Goal: Task Accomplishment & Management: Complete application form

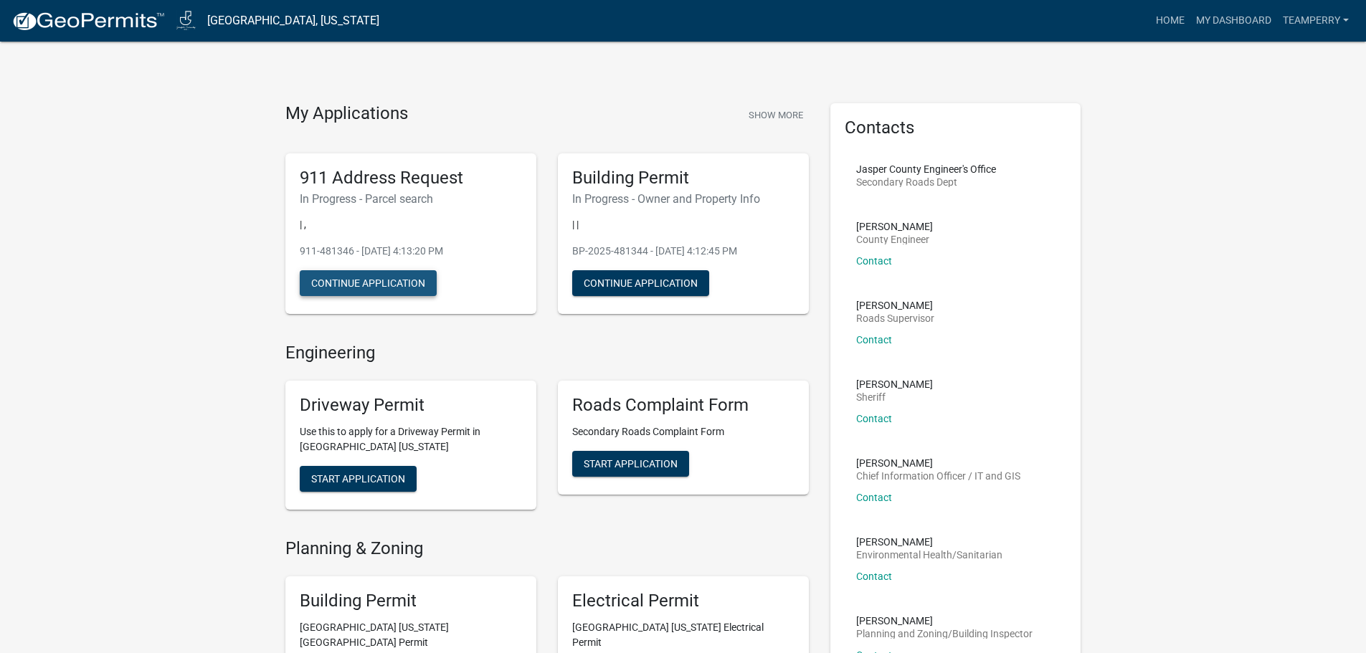
click at [354, 278] on button "Continue Application" at bounding box center [368, 283] width 137 height 26
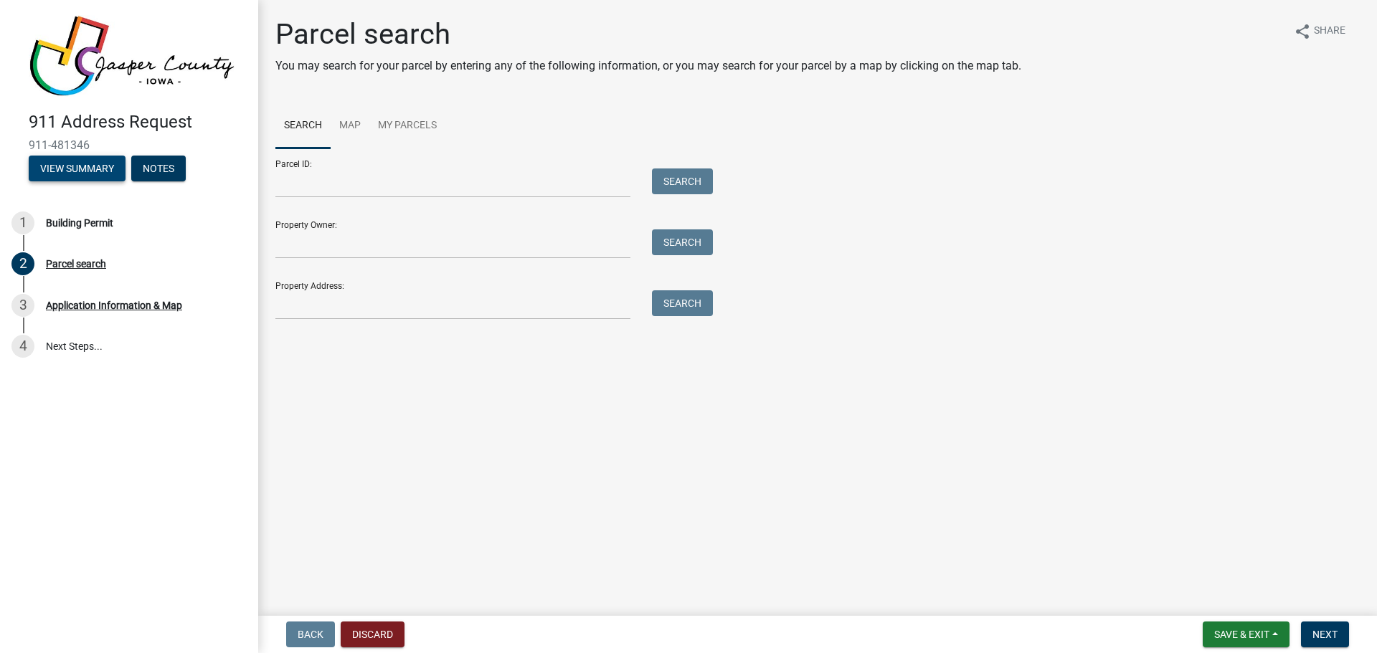
click at [83, 172] on button "View Summary" at bounding box center [77, 169] width 97 height 26
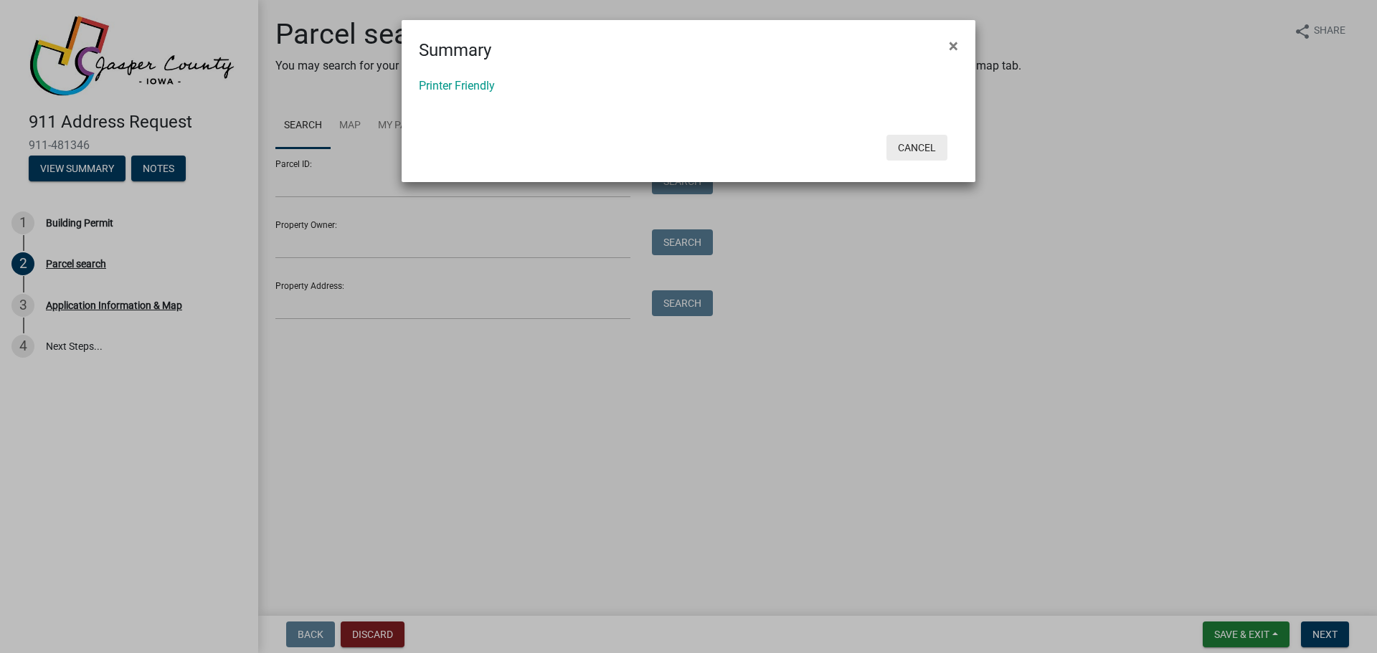
click at [922, 155] on button "Cancel" at bounding box center [916, 148] width 61 height 26
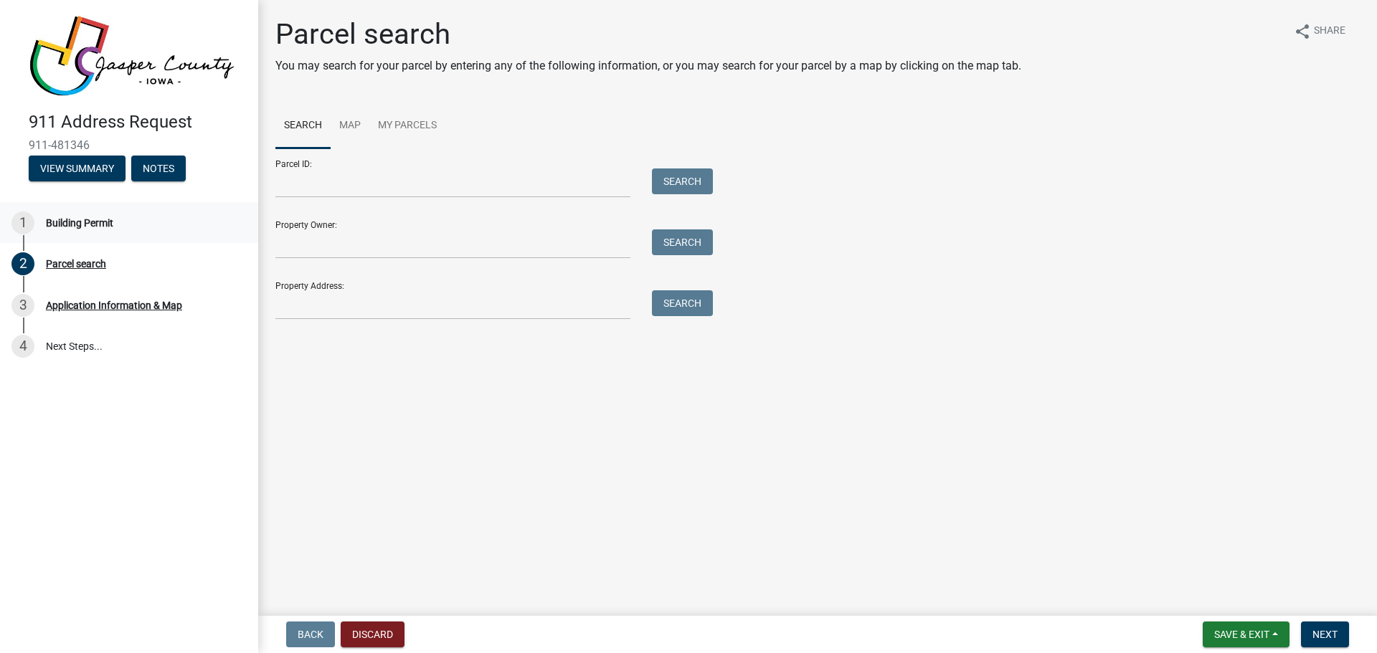
click at [95, 224] on div "Building Permit" at bounding box center [79, 223] width 67 height 10
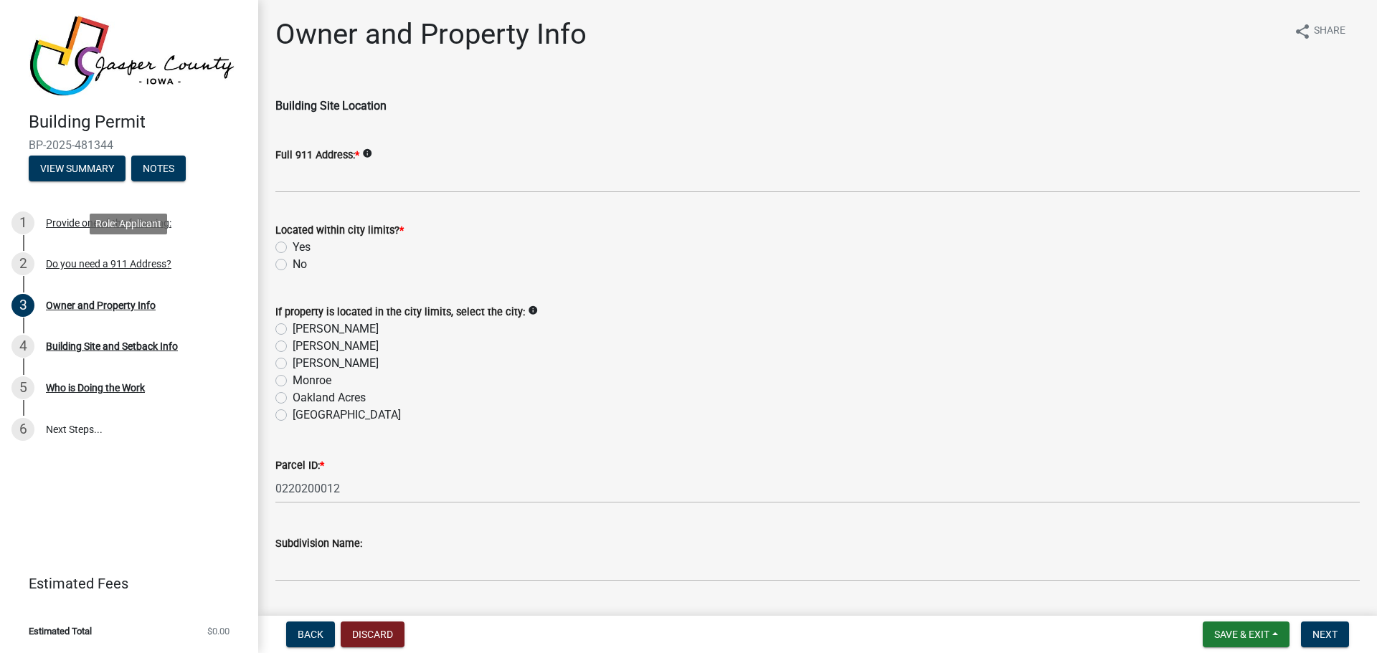
click at [83, 265] on div "Do you need a 911 Address?" at bounding box center [109, 264] width 126 height 10
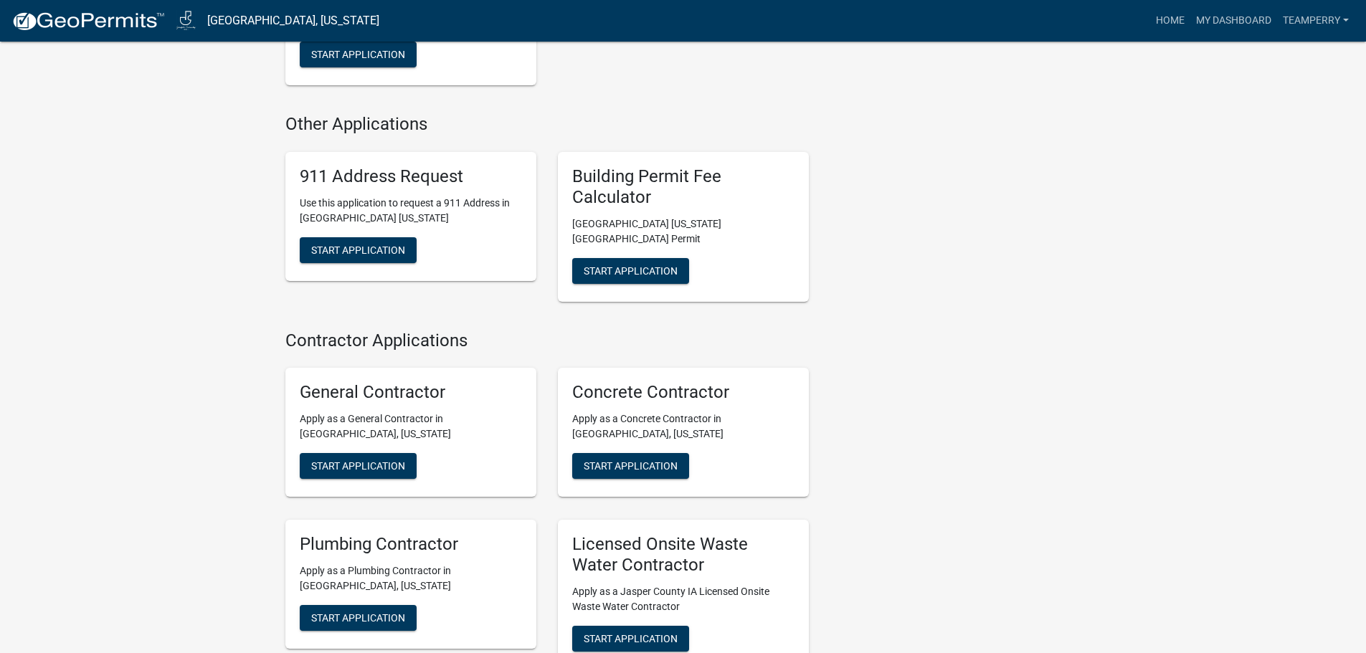
scroll to position [789, 0]
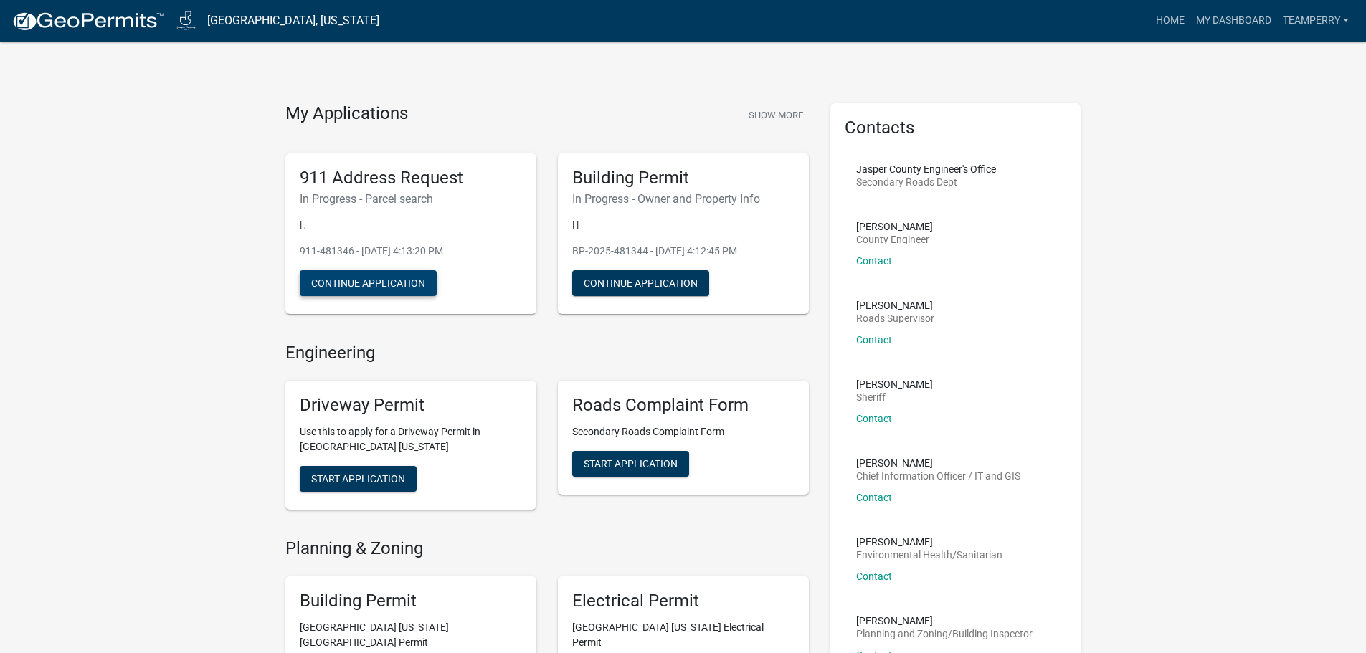
click at [342, 282] on button "Continue Application" at bounding box center [368, 283] width 137 height 26
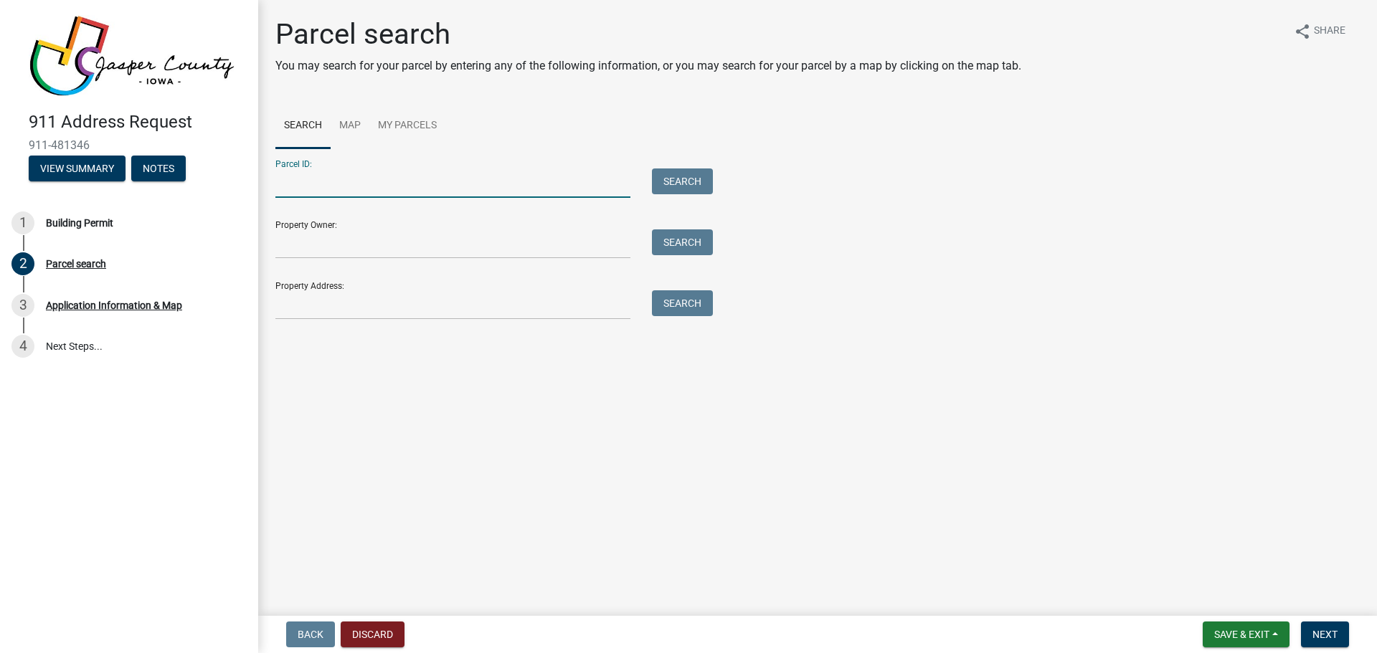
click at [421, 181] on input "Parcel ID:" at bounding box center [452, 183] width 355 height 29
click at [334, 234] on input "Property Owner:" at bounding box center [452, 243] width 355 height 29
type input "[PERSON_NAME]"
click at [704, 250] on button "Search" at bounding box center [682, 242] width 61 height 26
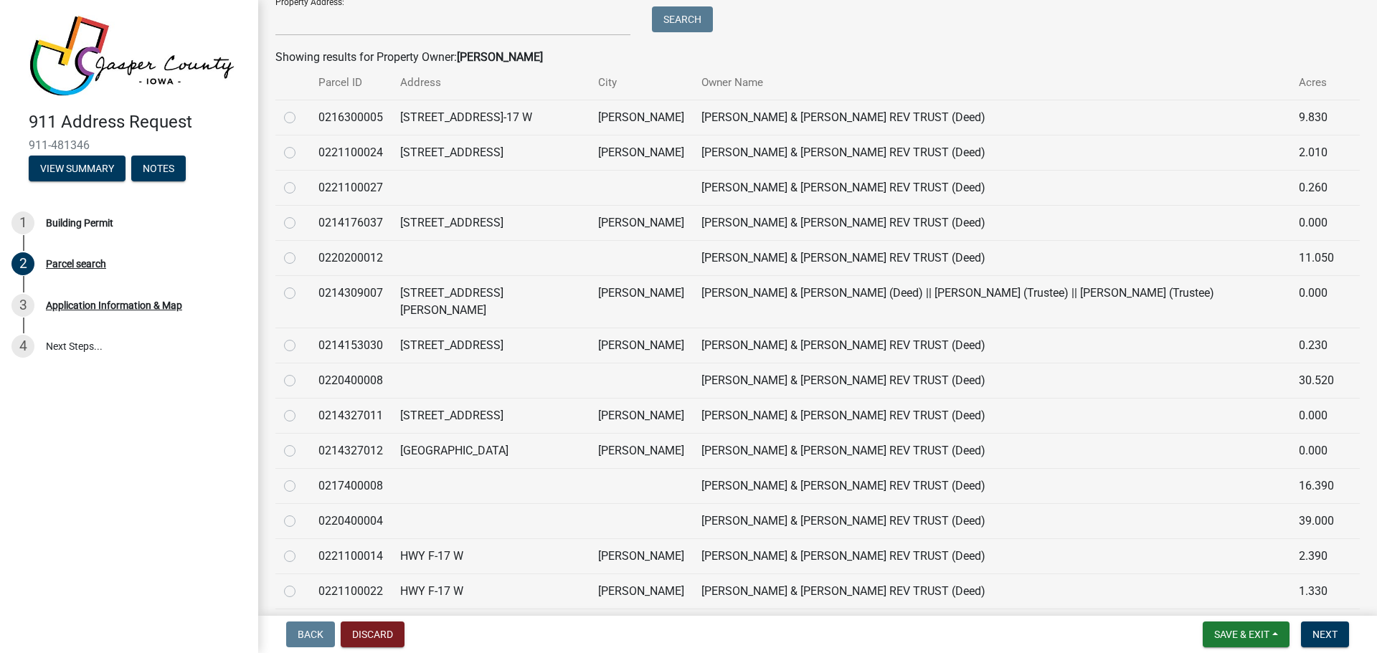
scroll to position [212, 0]
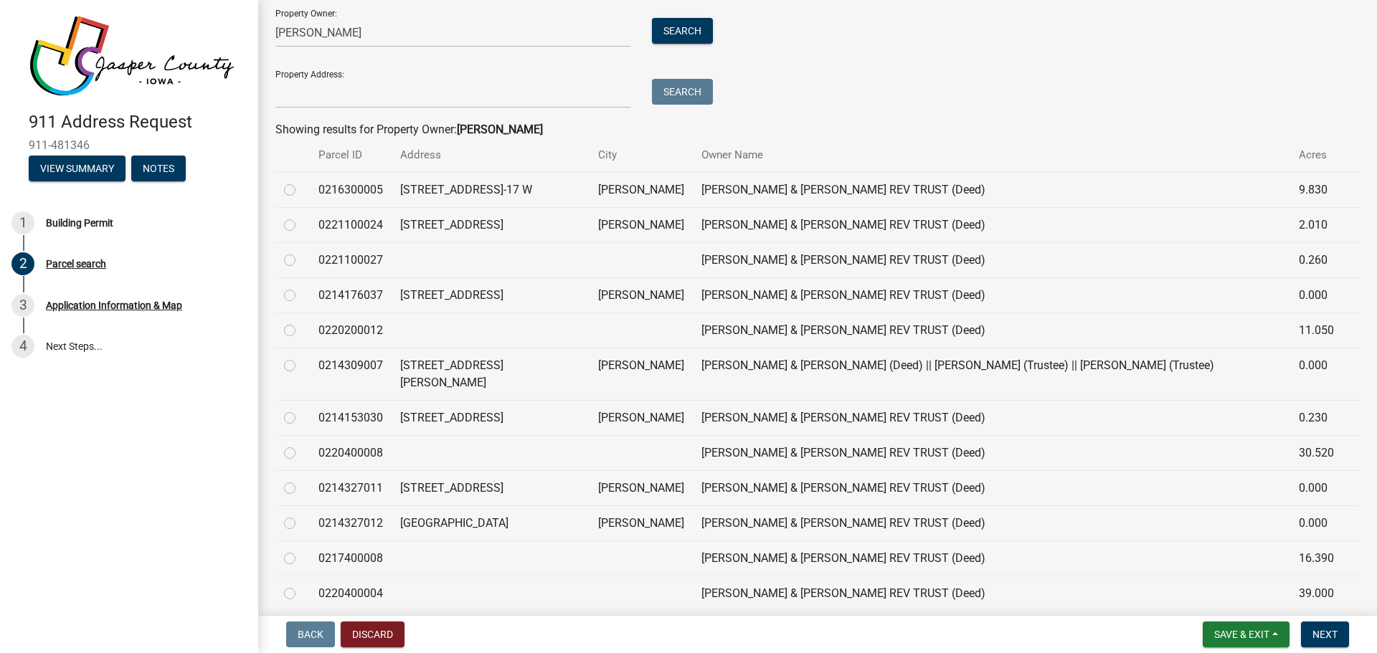
click at [301, 322] on label at bounding box center [301, 322] width 0 height 0
click at [301, 327] on input "radio" at bounding box center [305, 326] width 9 height 9
radio input "true"
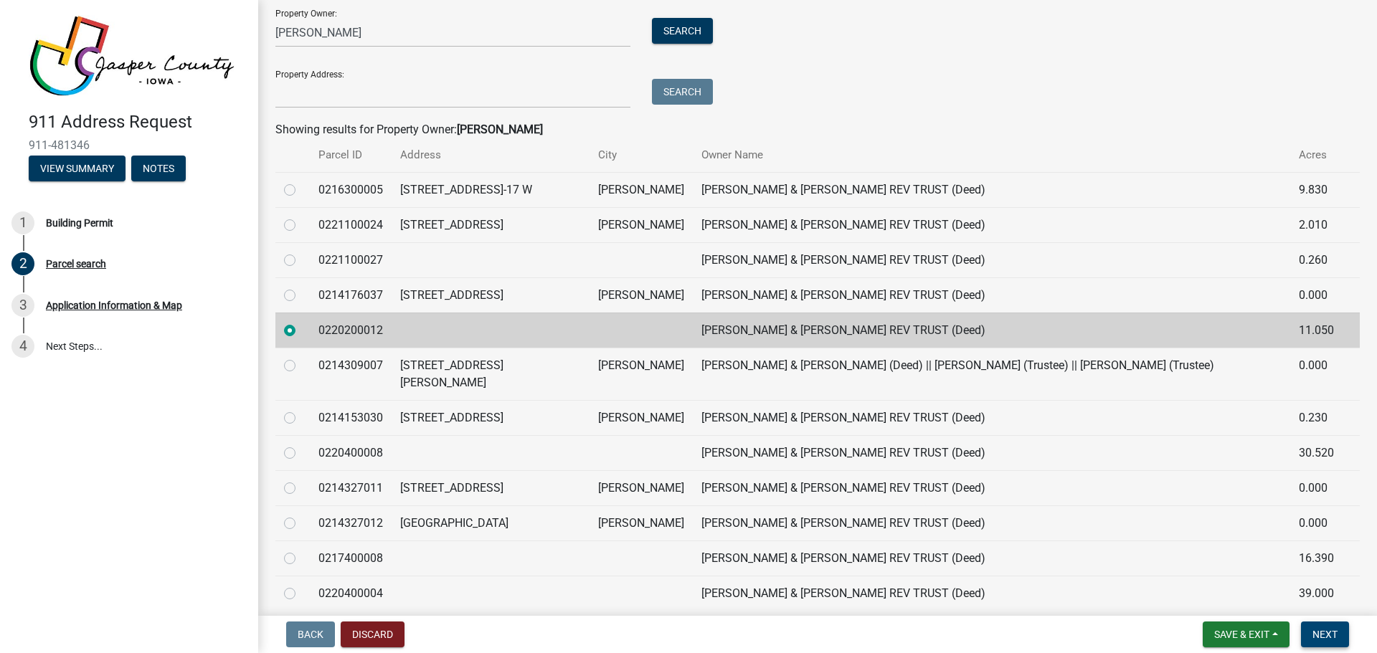
click at [1335, 635] on span "Next" at bounding box center [1324, 634] width 25 height 11
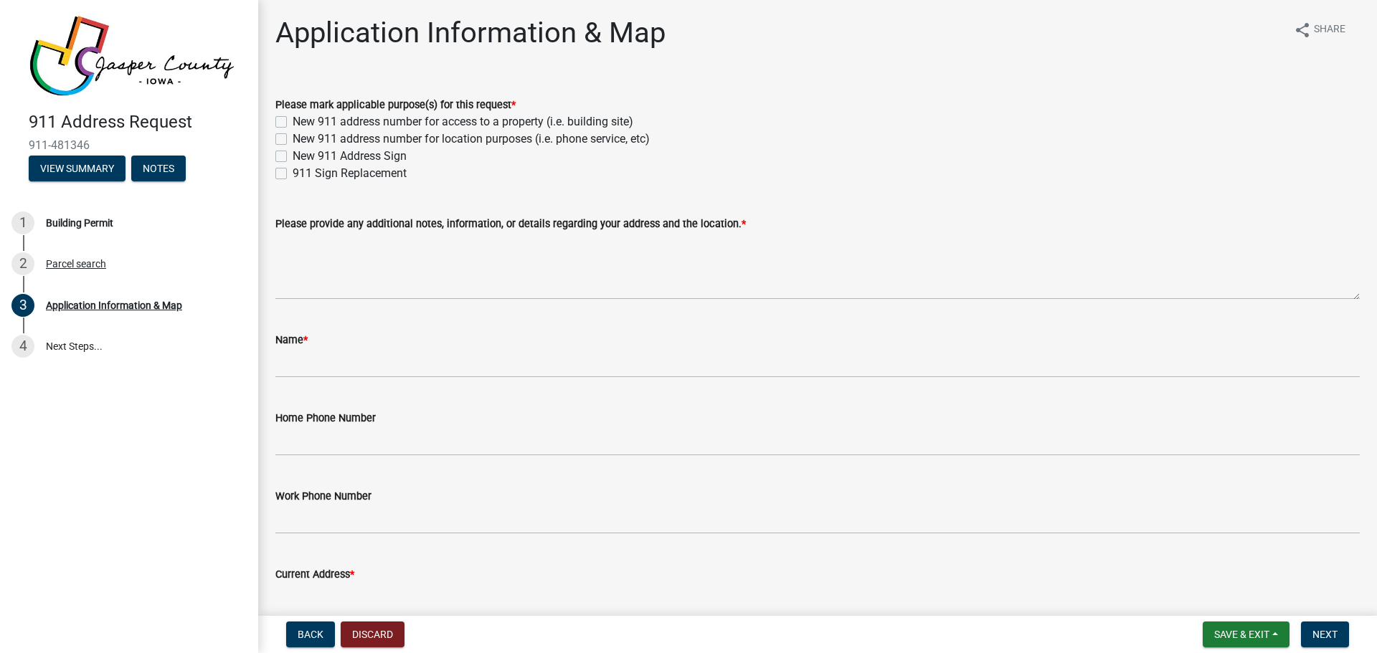
scroll to position [0, 0]
click at [293, 120] on label "New 911 address number for access to a property (i.e. building site)" at bounding box center [463, 123] width 341 height 17
click at [293, 120] on input "New 911 address number for access to a property (i.e. building site)" at bounding box center [297, 119] width 9 height 9
checkbox input "true"
checkbox input "false"
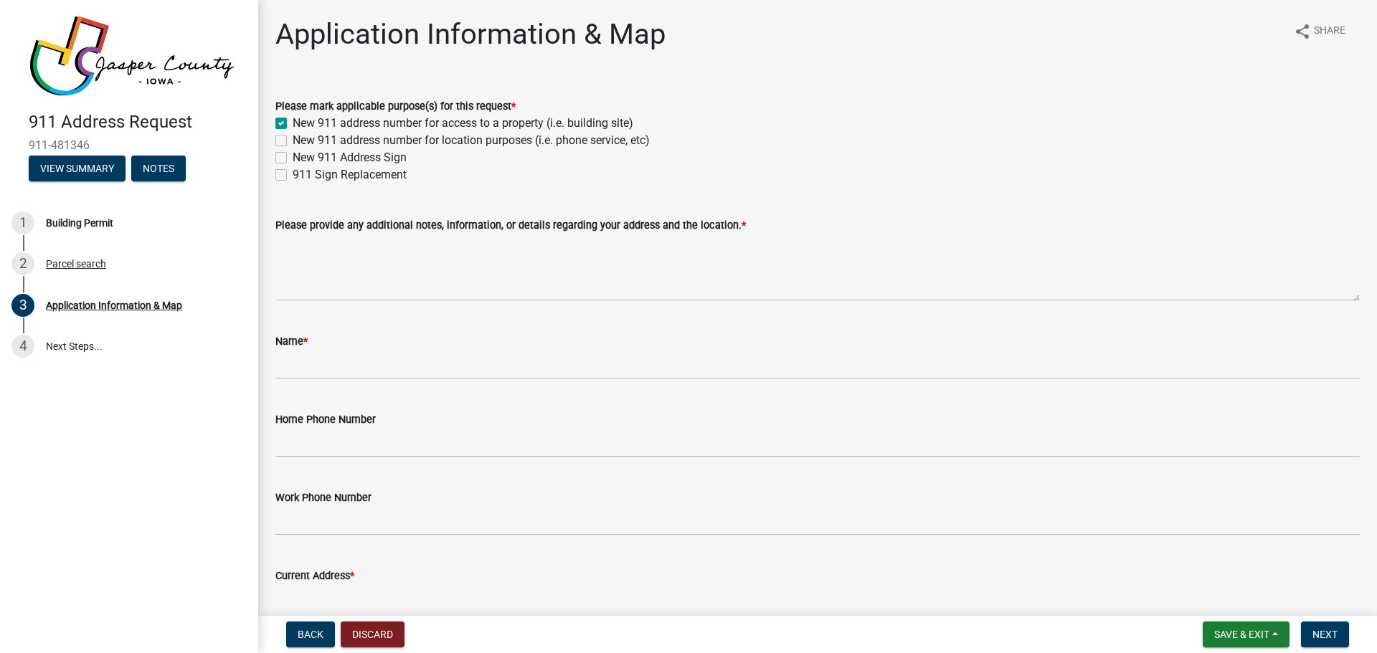
checkbox input "false"
click at [293, 138] on label "New 911 address number for location purposes (i.e. phone service, etc)" at bounding box center [471, 140] width 357 height 17
click at [293, 138] on input "New 911 address number for location purposes (i.e. phone service, etc)" at bounding box center [297, 136] width 9 height 9
checkbox input "true"
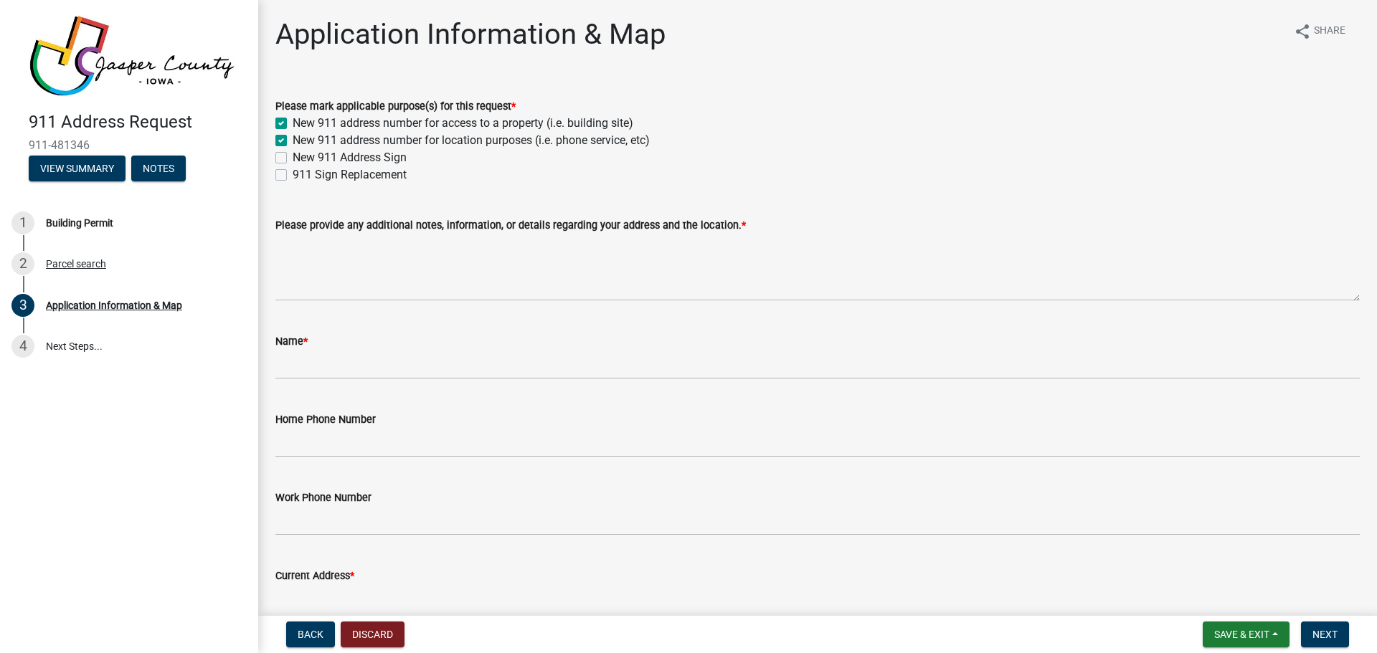
checkbox input "true"
checkbox input "false"
click at [293, 159] on label "New 911 Address Sign" at bounding box center [350, 157] width 114 height 17
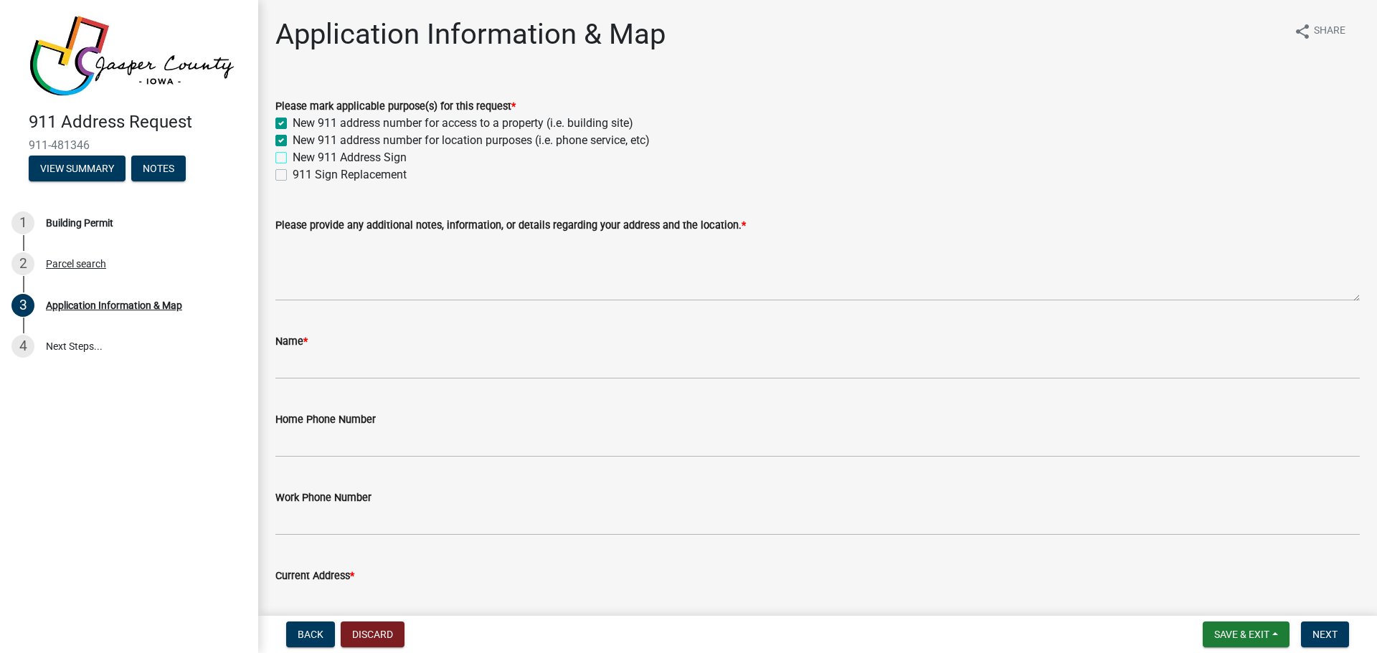
click at [293, 158] on input "New 911 Address Sign" at bounding box center [297, 153] width 9 height 9
checkbox input "true"
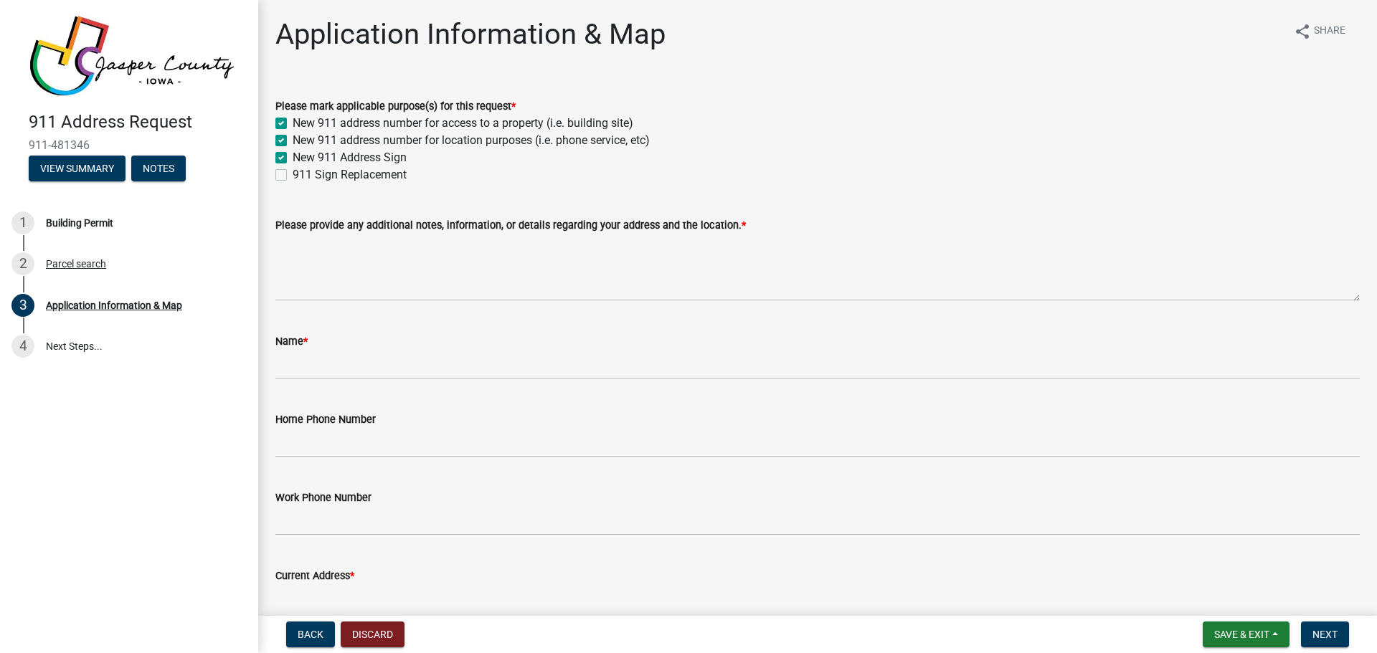
checkbox input "false"
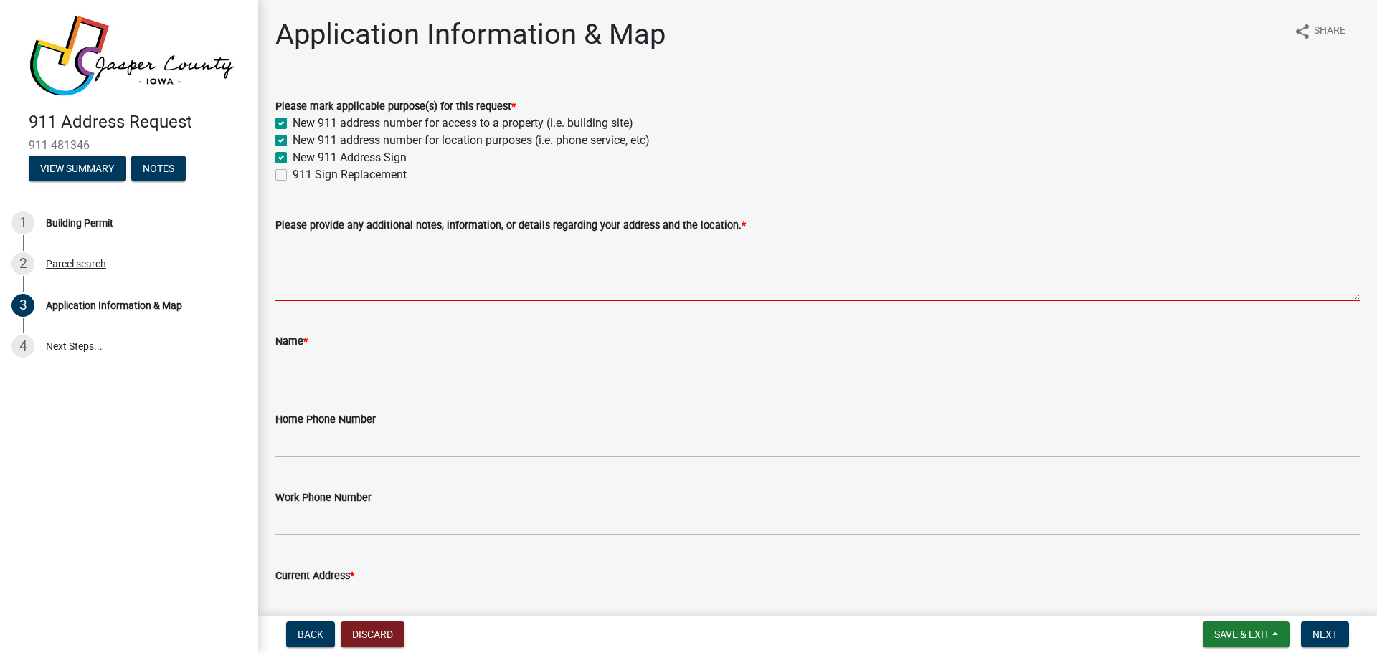
click at [361, 284] on textarea "Please provide any additional notes, information, or details regarding your add…" at bounding box center [817, 267] width 1084 height 67
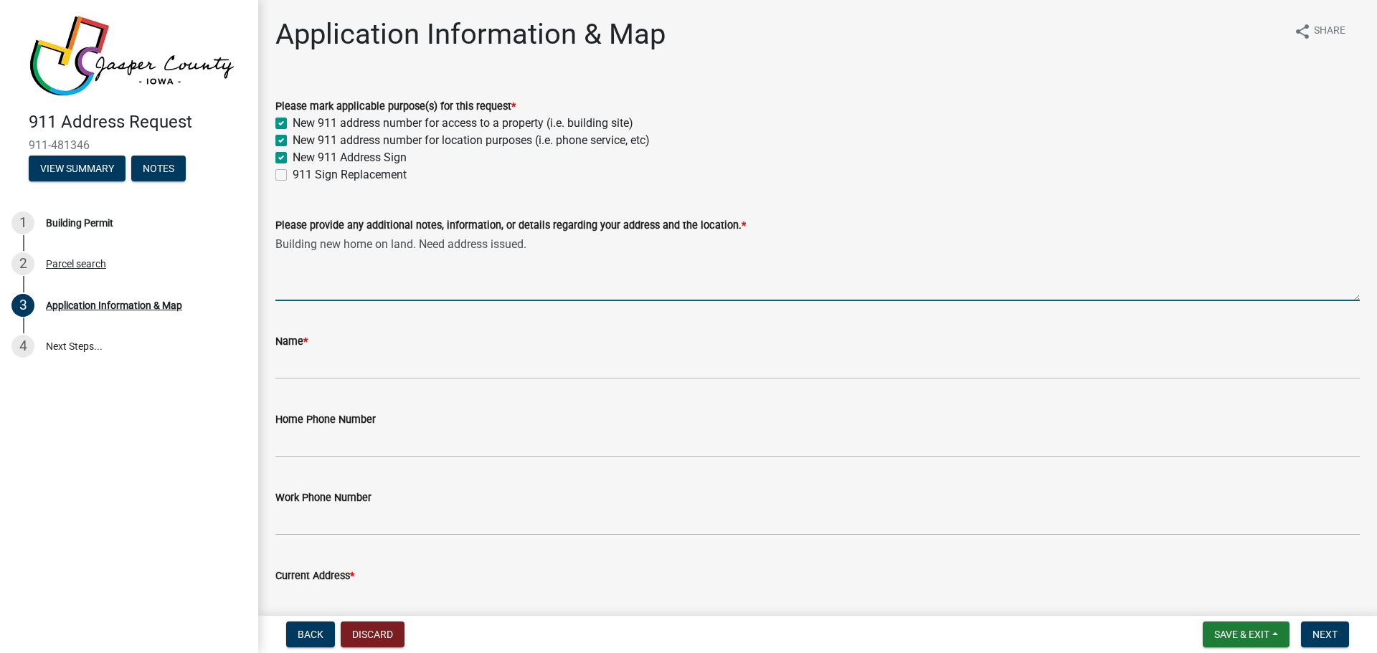
type textarea "Building new home on land. Need address issued."
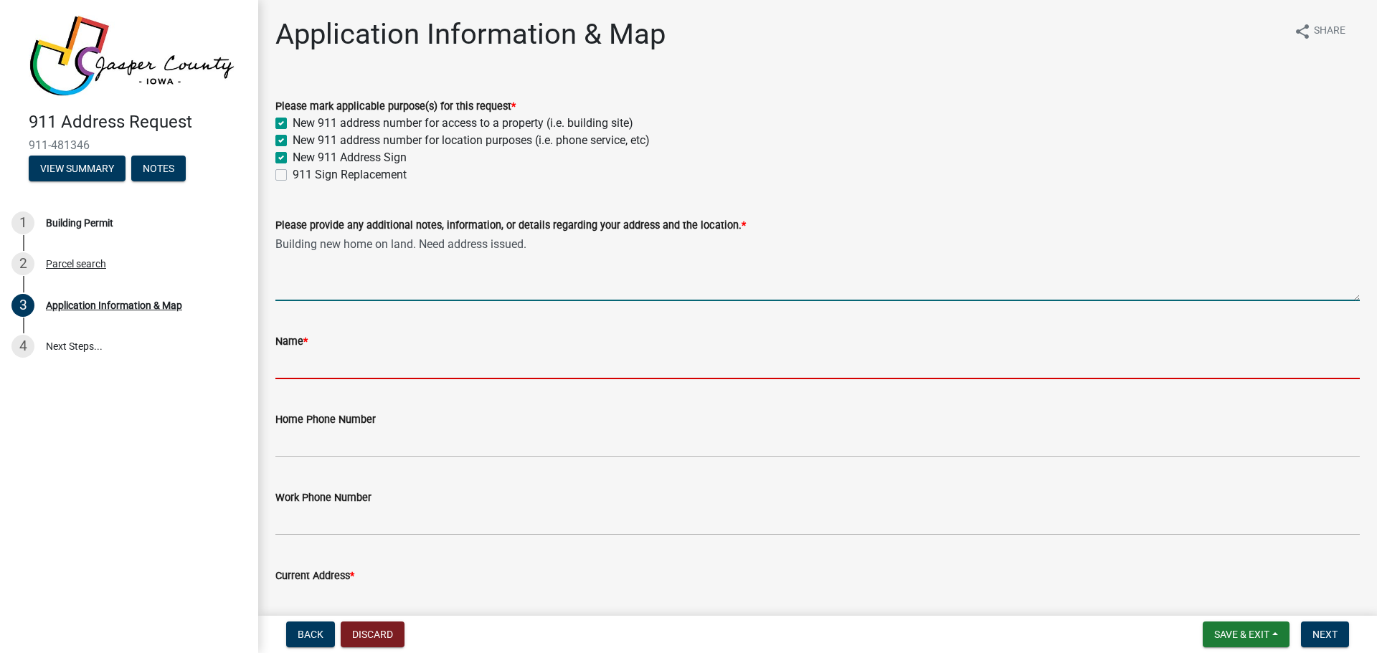
click at [333, 356] on input "Name *" at bounding box center [817, 364] width 1084 height 29
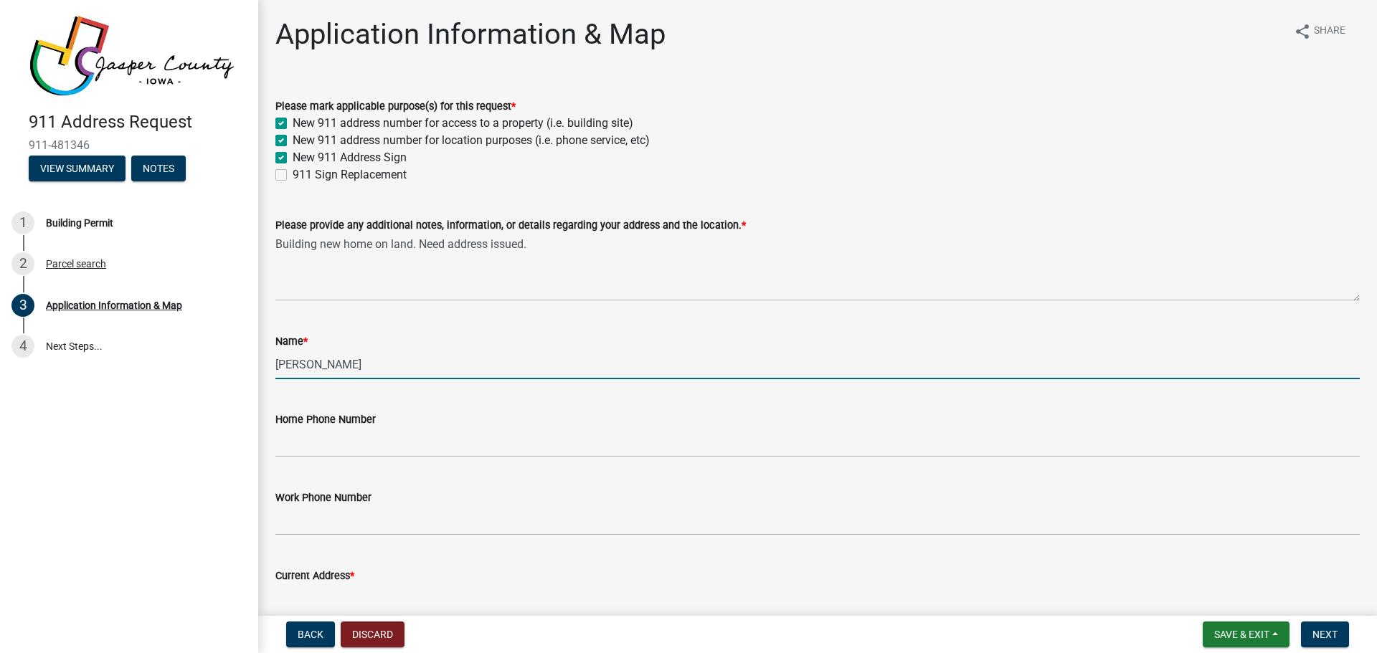
type input "[PERSON_NAME]"
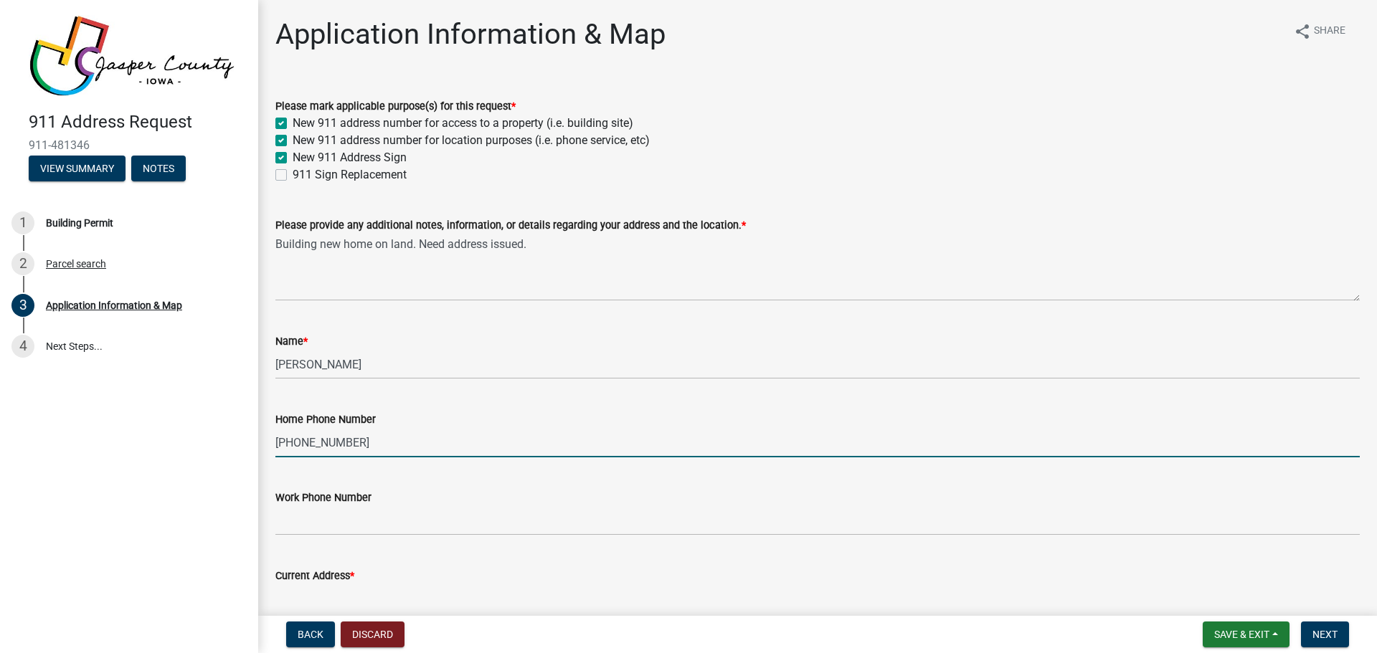
type input "[PHONE_NUMBER]"
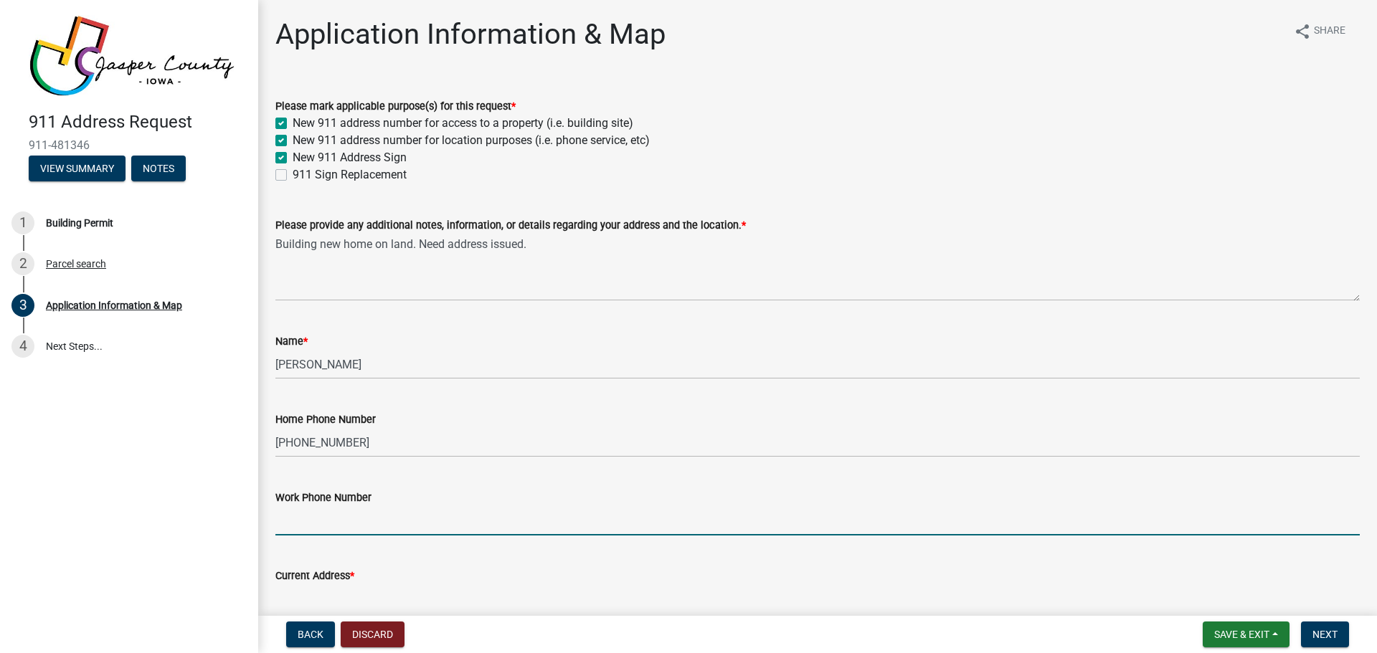
scroll to position [4, 0]
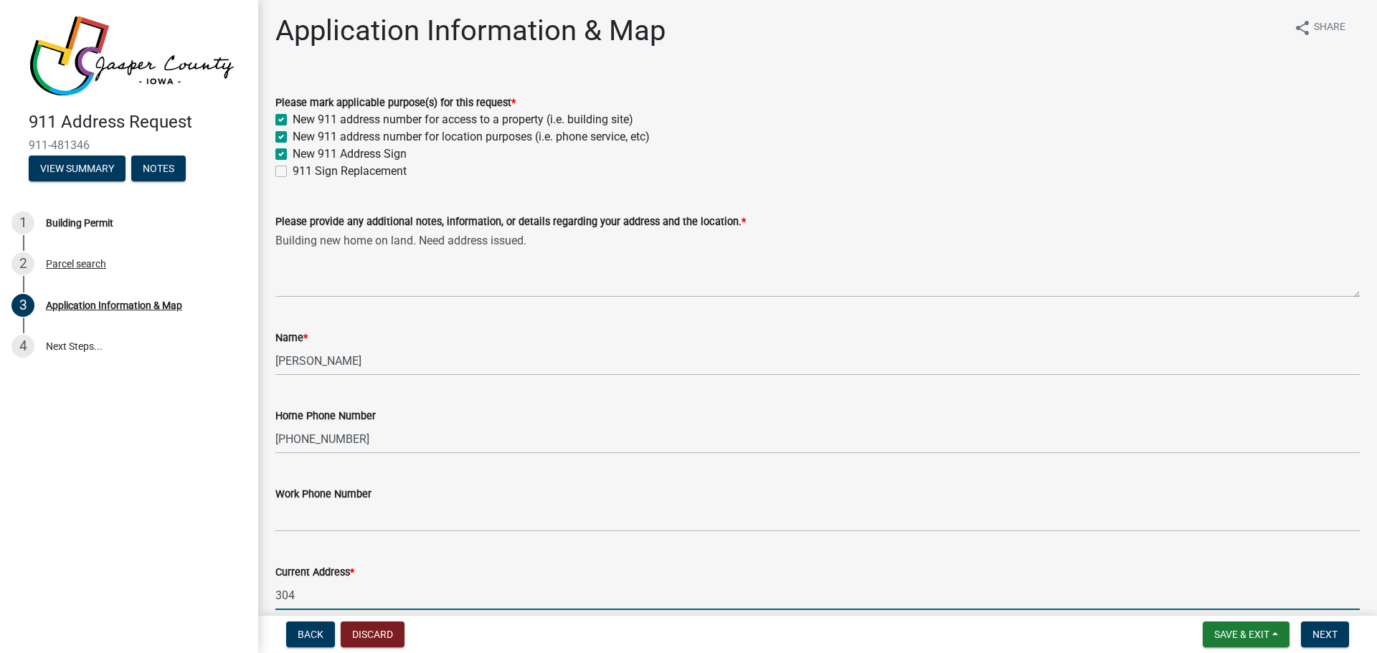
type input "[STREET_ADDRESS]"
type input "[PERSON_NAME]"
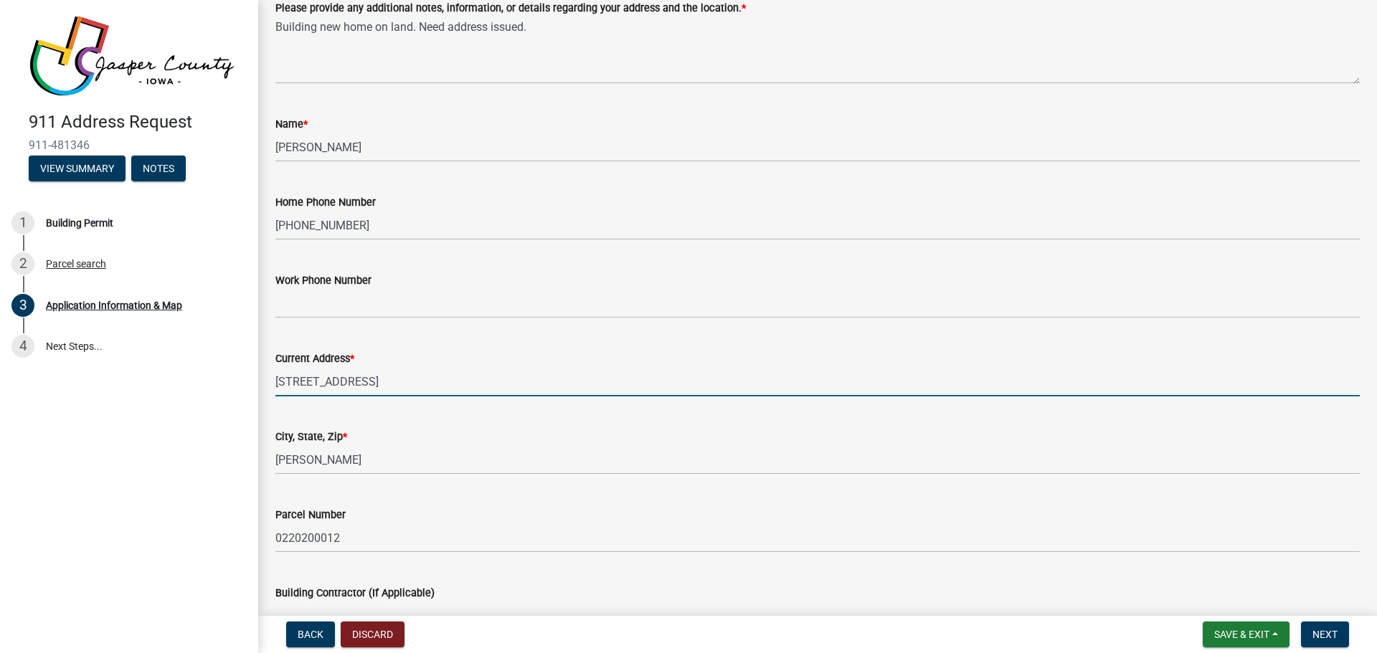
scroll to position [219, 0]
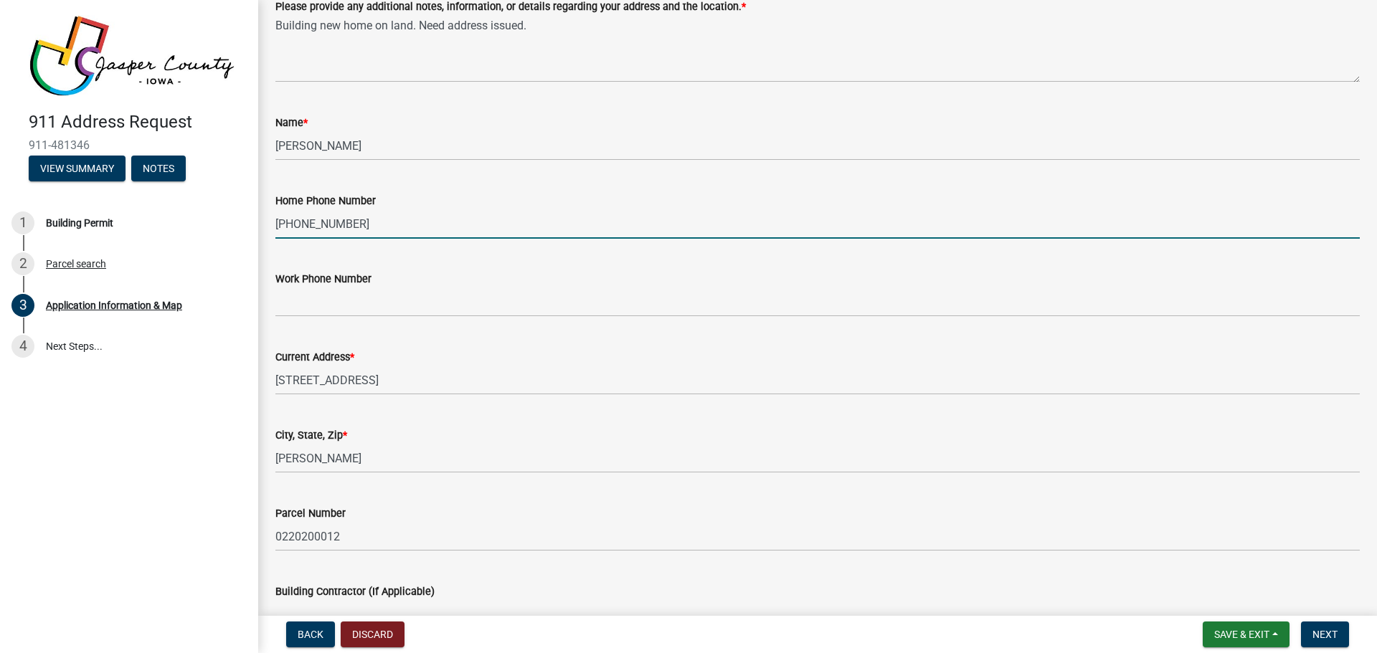
click at [382, 226] on input "[PHONE_NUMBER]" at bounding box center [817, 223] width 1084 height 29
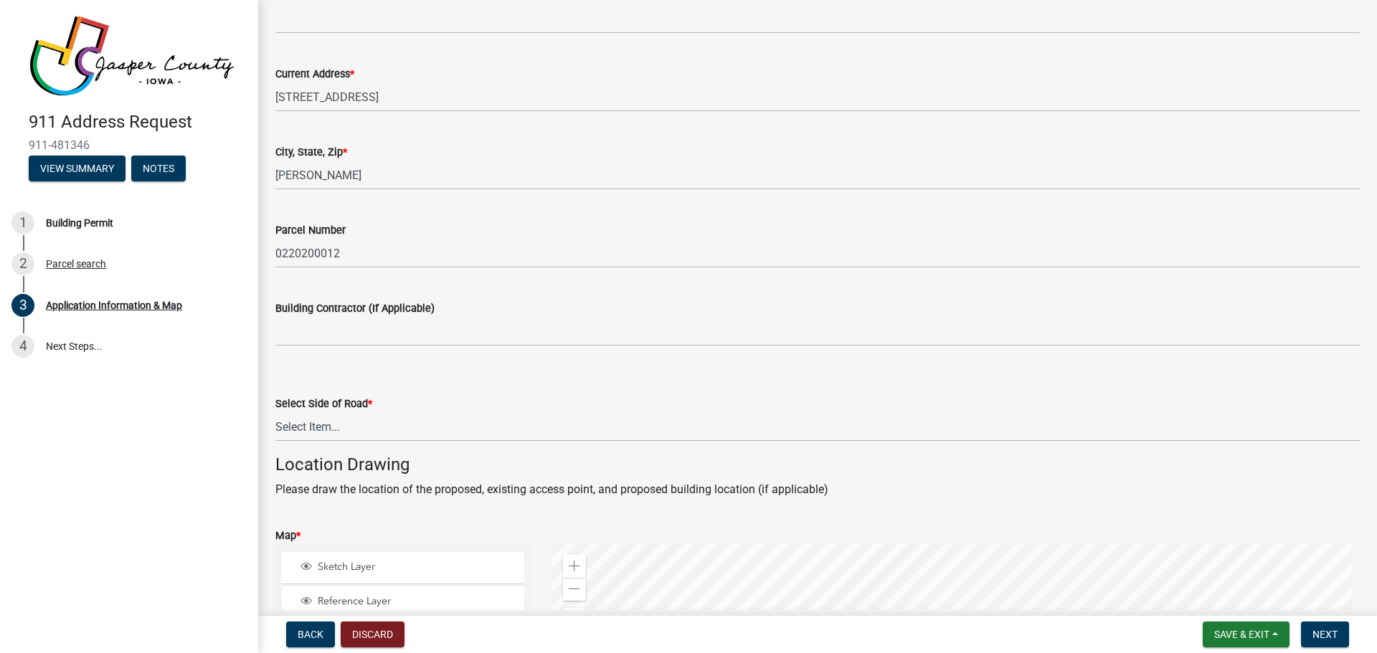
scroll to position [506, 0]
type input "[PHONE_NUMBER]"
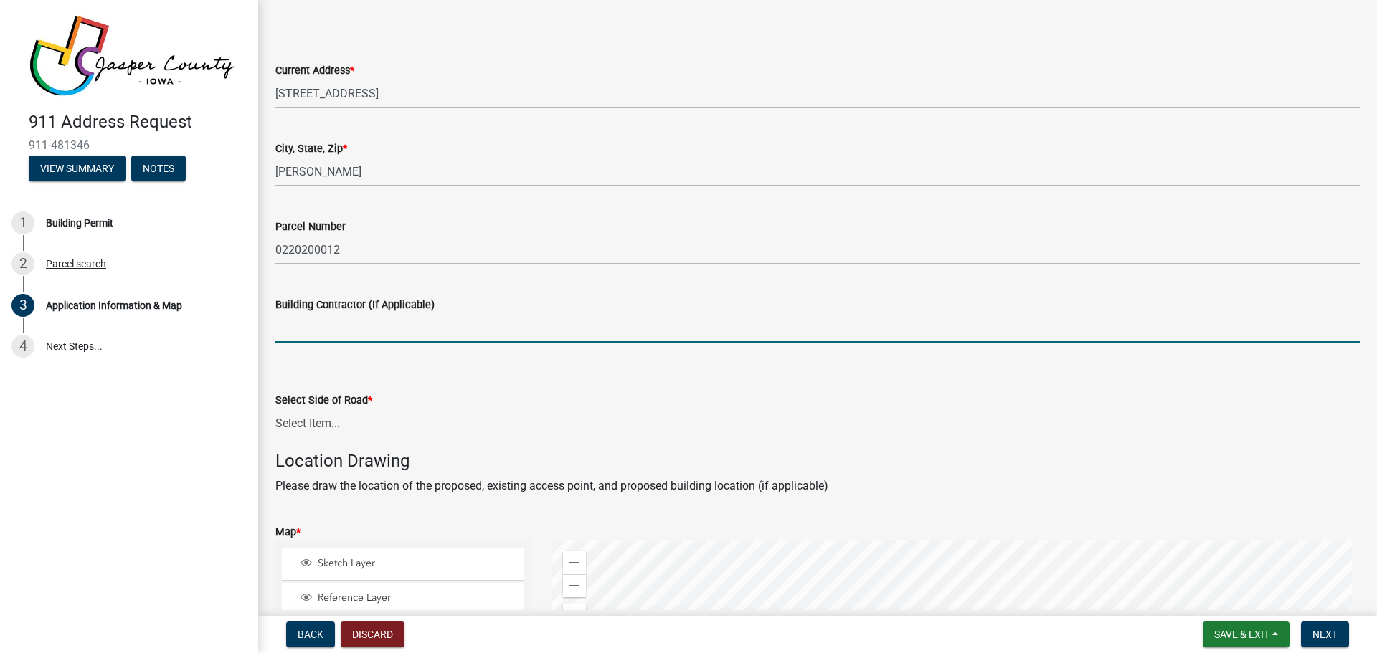
click at [344, 338] on input "Building Contractor (If Applicable)" at bounding box center [817, 327] width 1084 height 29
type input "[PERSON_NAME]"
click at [316, 418] on select "Select Item... [GEOGRAPHIC_DATA]" at bounding box center [817, 423] width 1084 height 29
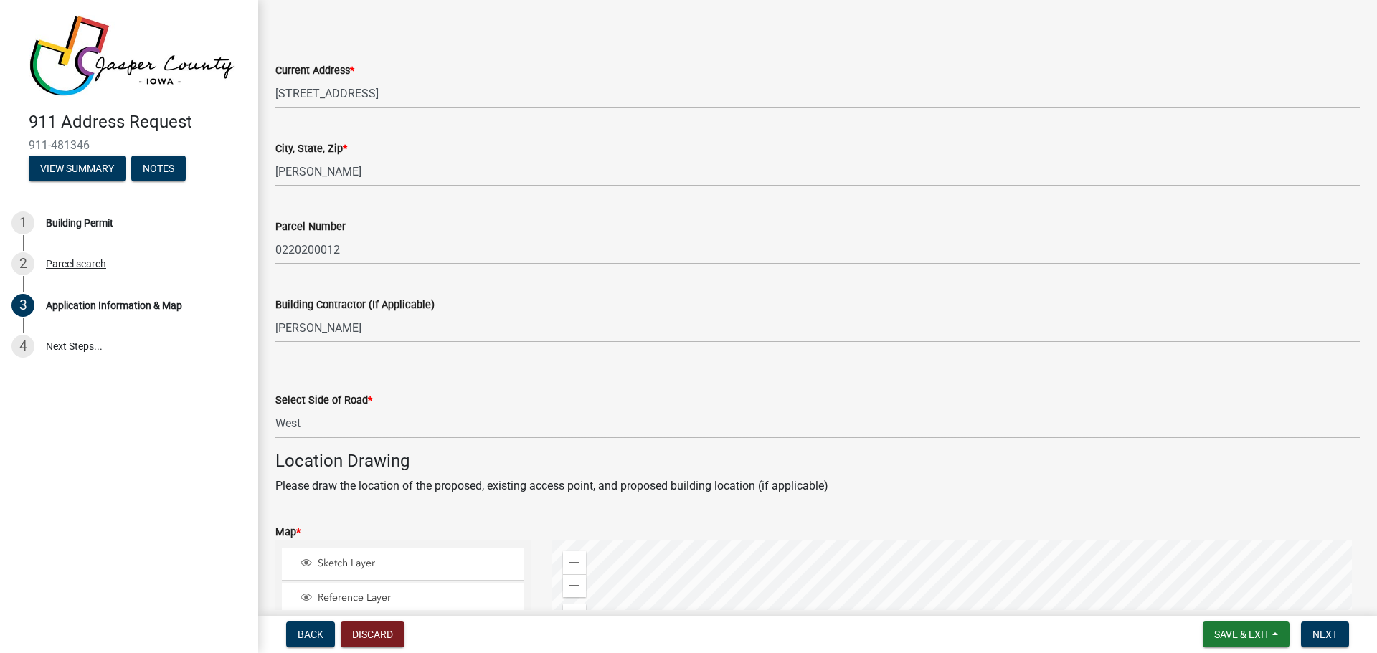
click at [275, 409] on select "Select Item... [GEOGRAPHIC_DATA]" at bounding box center [817, 423] width 1084 height 29
select select "90f2a809-b076-4f46-a099-f5abeade8225"
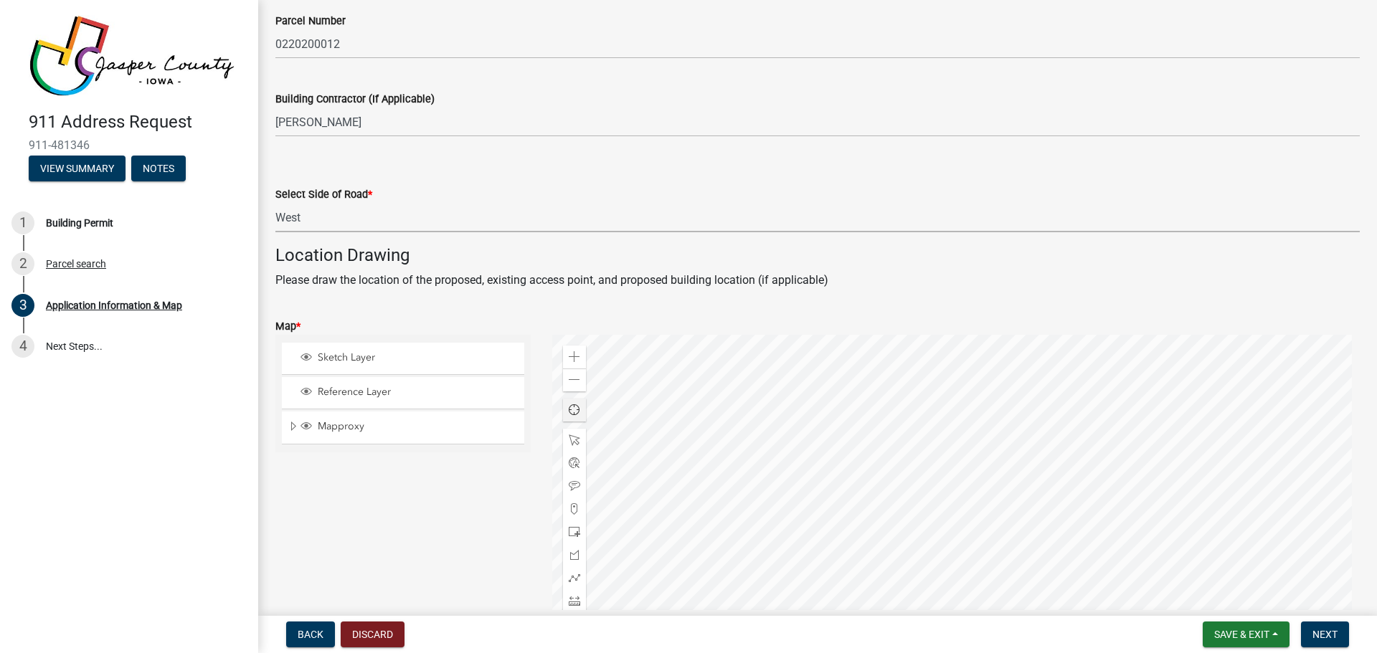
scroll to position [864, 0]
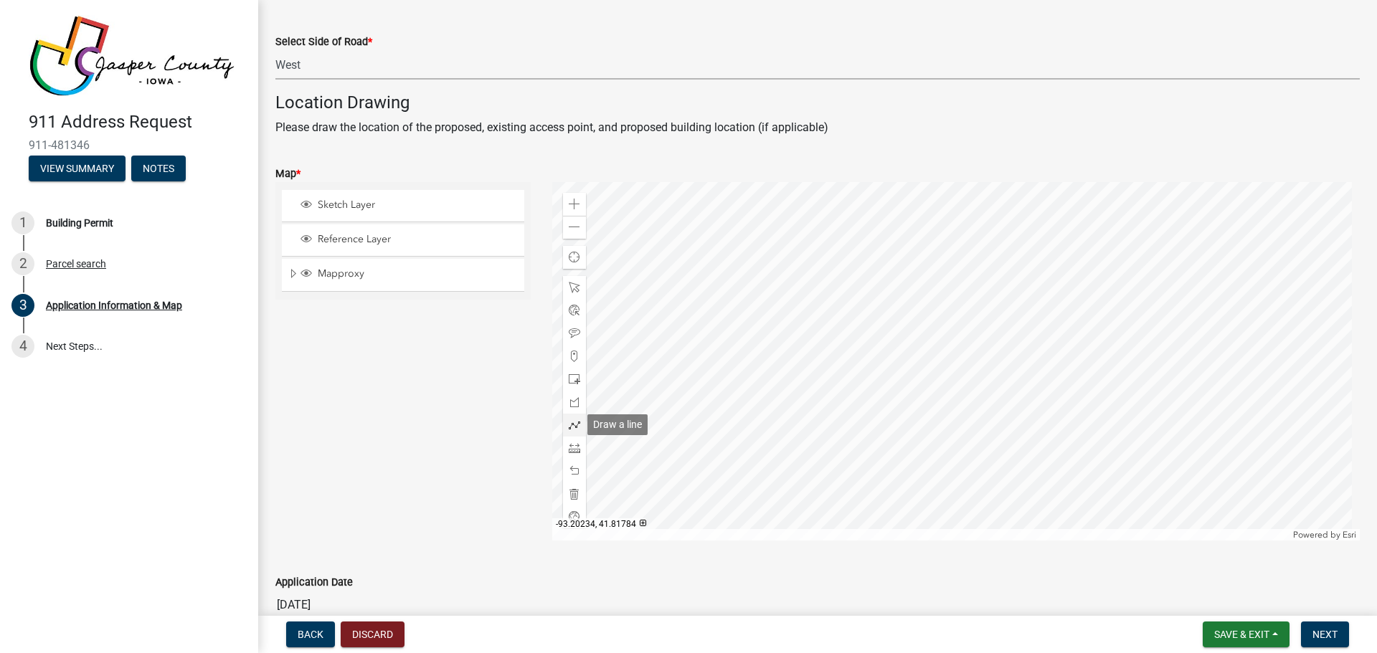
click at [575, 420] on span at bounding box center [574, 425] width 11 height 11
click at [978, 430] on div at bounding box center [956, 361] width 808 height 359
click at [971, 426] on div at bounding box center [956, 361] width 808 height 359
click at [977, 427] on div at bounding box center [956, 361] width 808 height 359
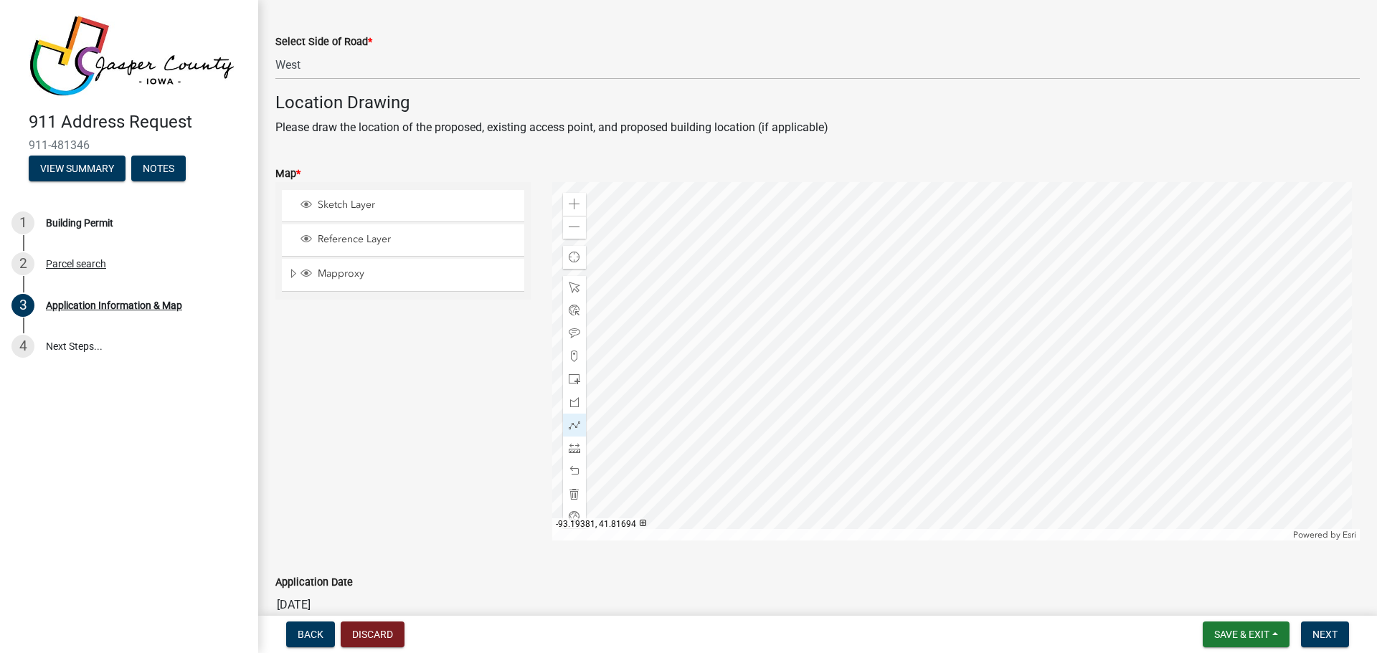
click at [951, 417] on div at bounding box center [956, 361] width 808 height 359
click at [909, 416] on div at bounding box center [956, 361] width 808 height 359
click at [903, 417] on div at bounding box center [956, 361] width 808 height 359
click at [887, 417] on div at bounding box center [956, 361] width 808 height 359
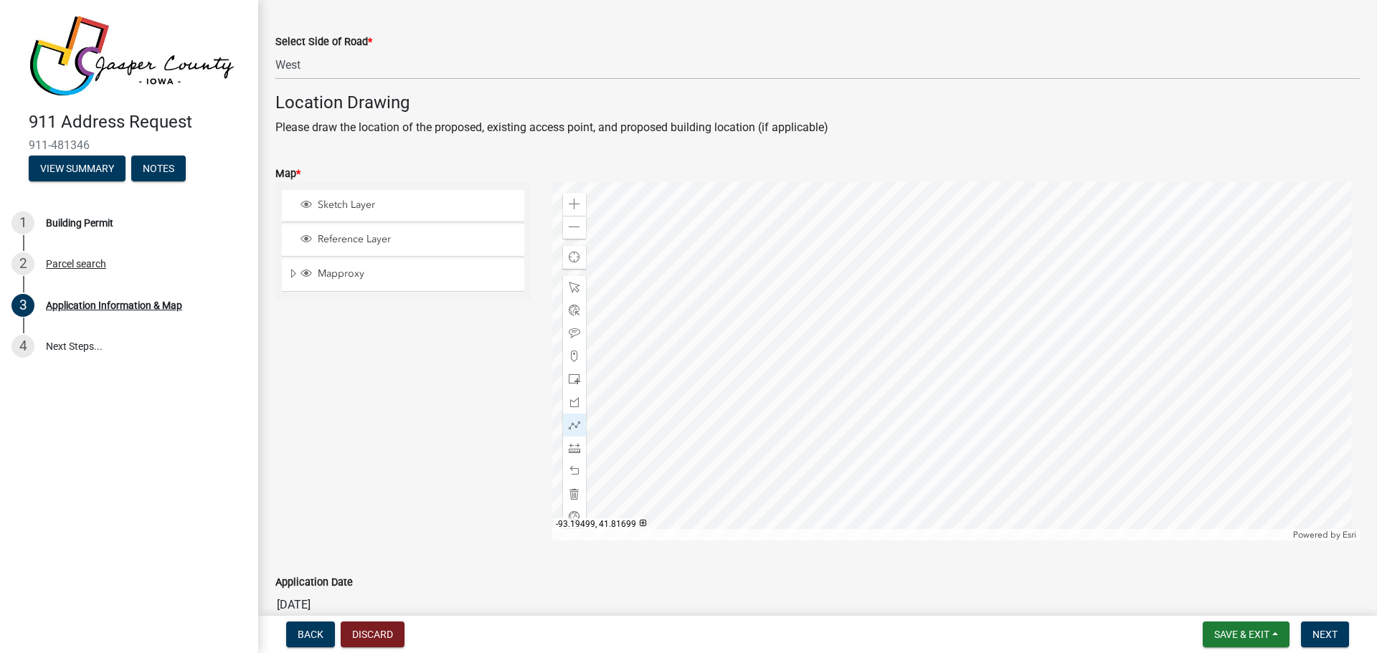
click at [889, 416] on div at bounding box center [956, 361] width 808 height 359
click at [889, 415] on div at bounding box center [956, 361] width 808 height 359
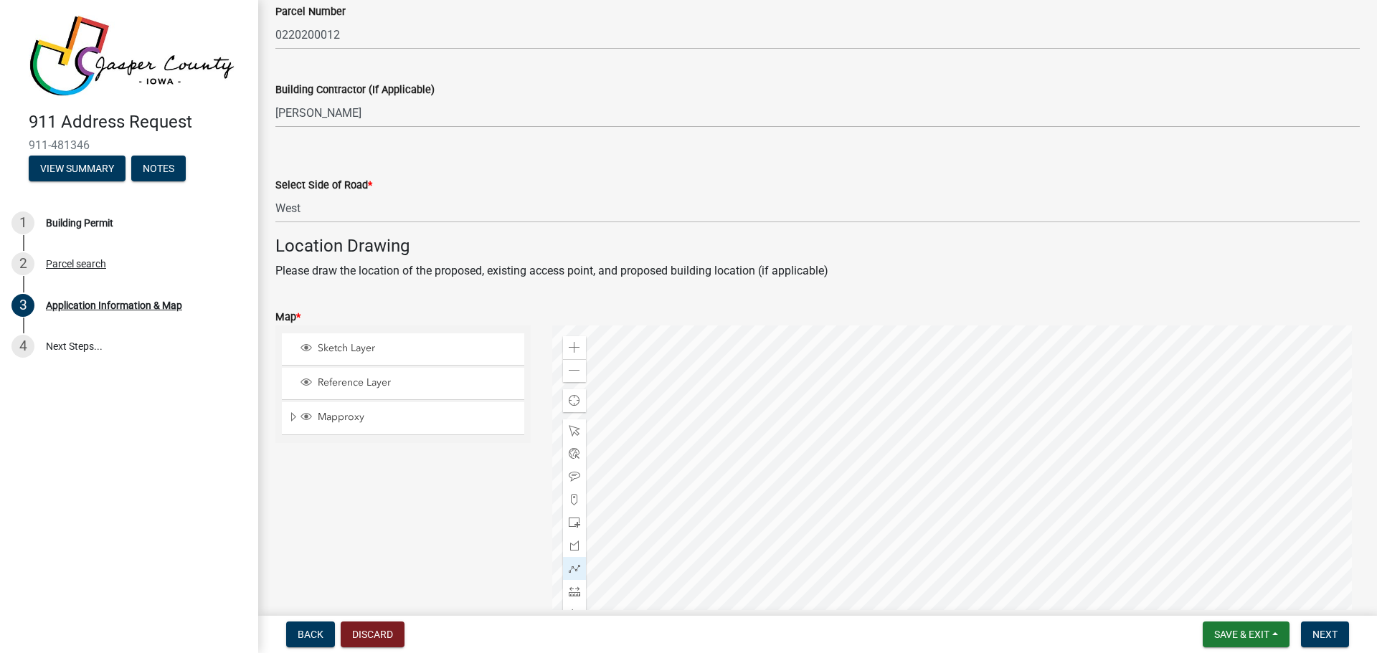
scroll to position [792, 0]
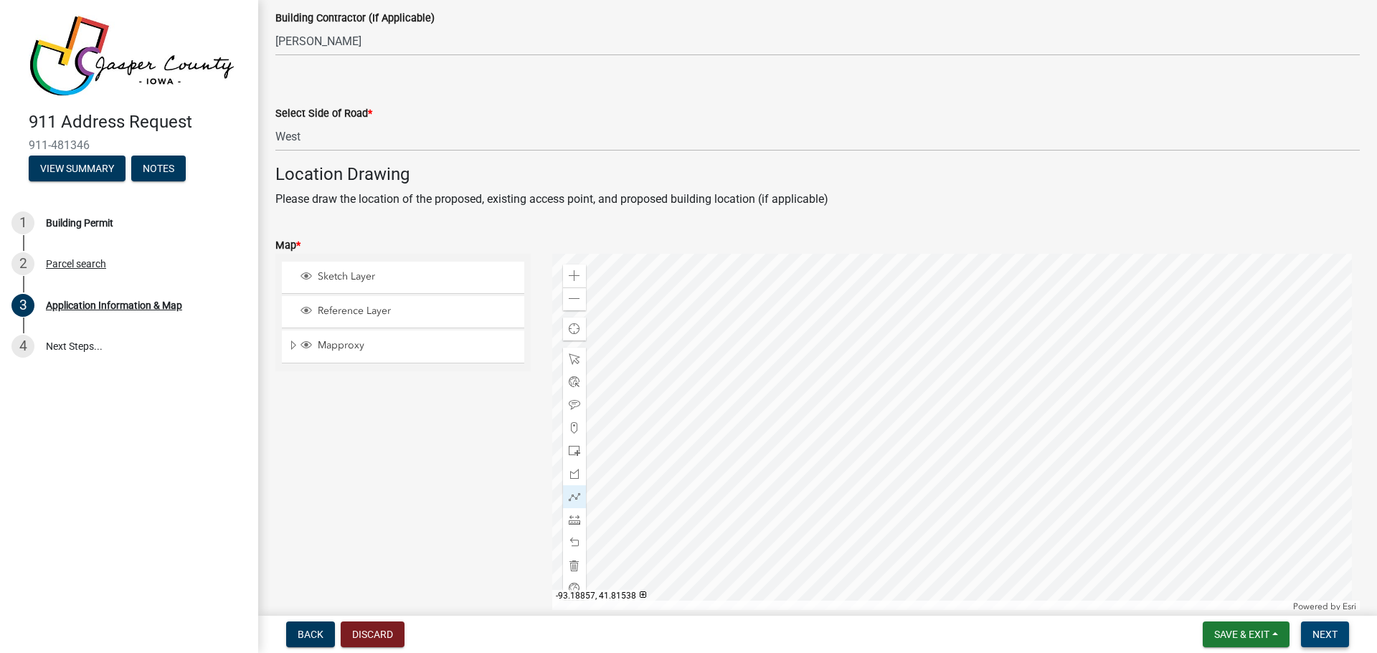
click at [1326, 635] on span "Next" at bounding box center [1324, 634] width 25 height 11
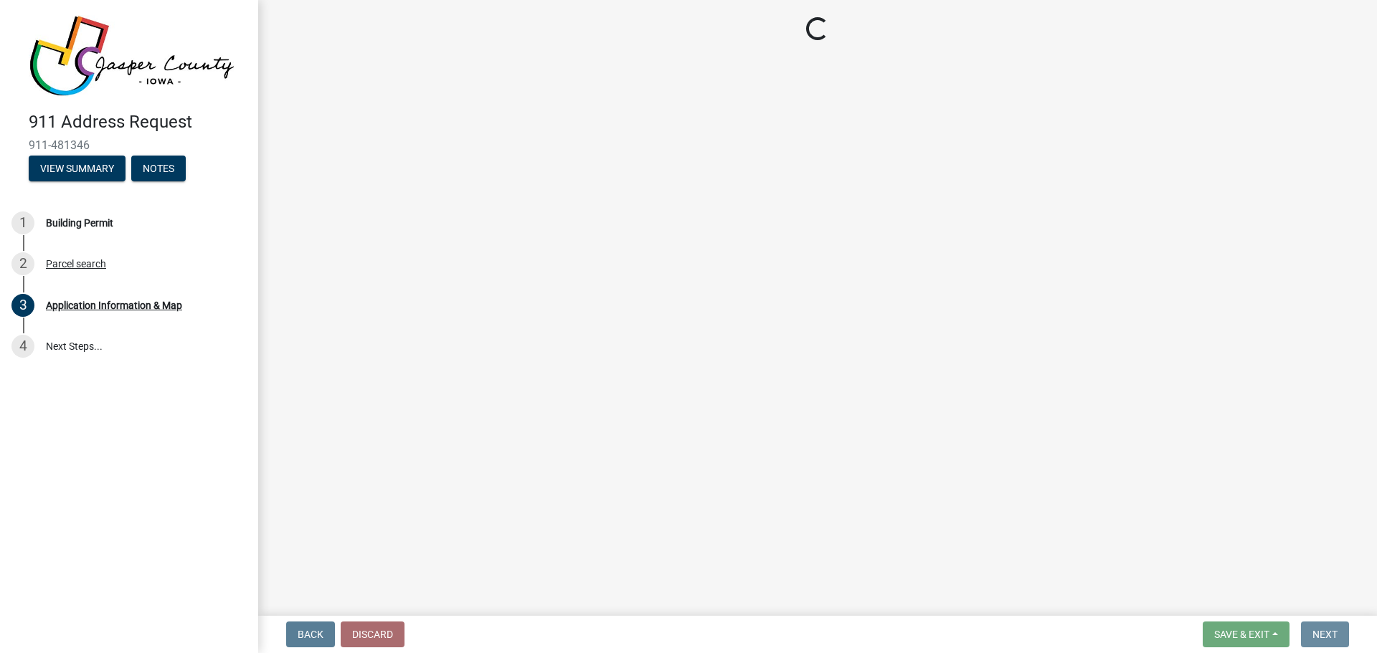
scroll to position [0, 0]
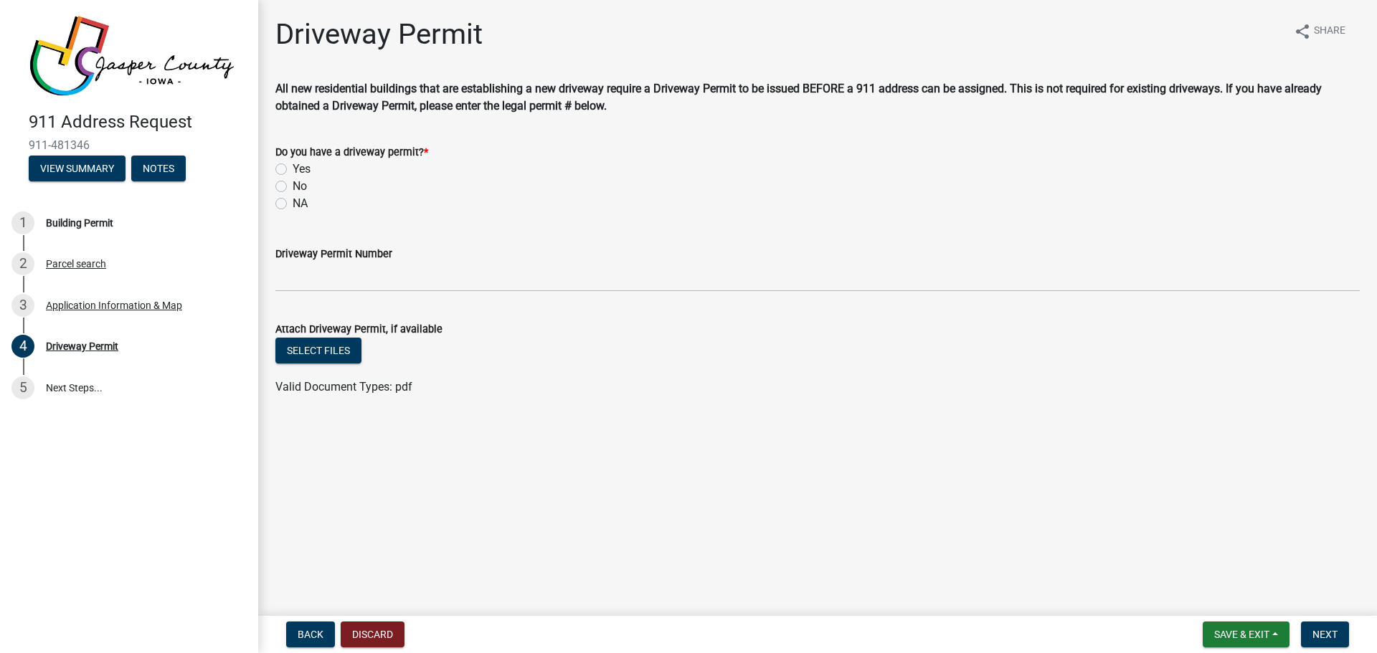
click at [293, 169] on label "Yes" at bounding box center [302, 169] width 18 height 17
click at [293, 169] on input "Yes" at bounding box center [297, 165] width 9 height 9
radio input "true"
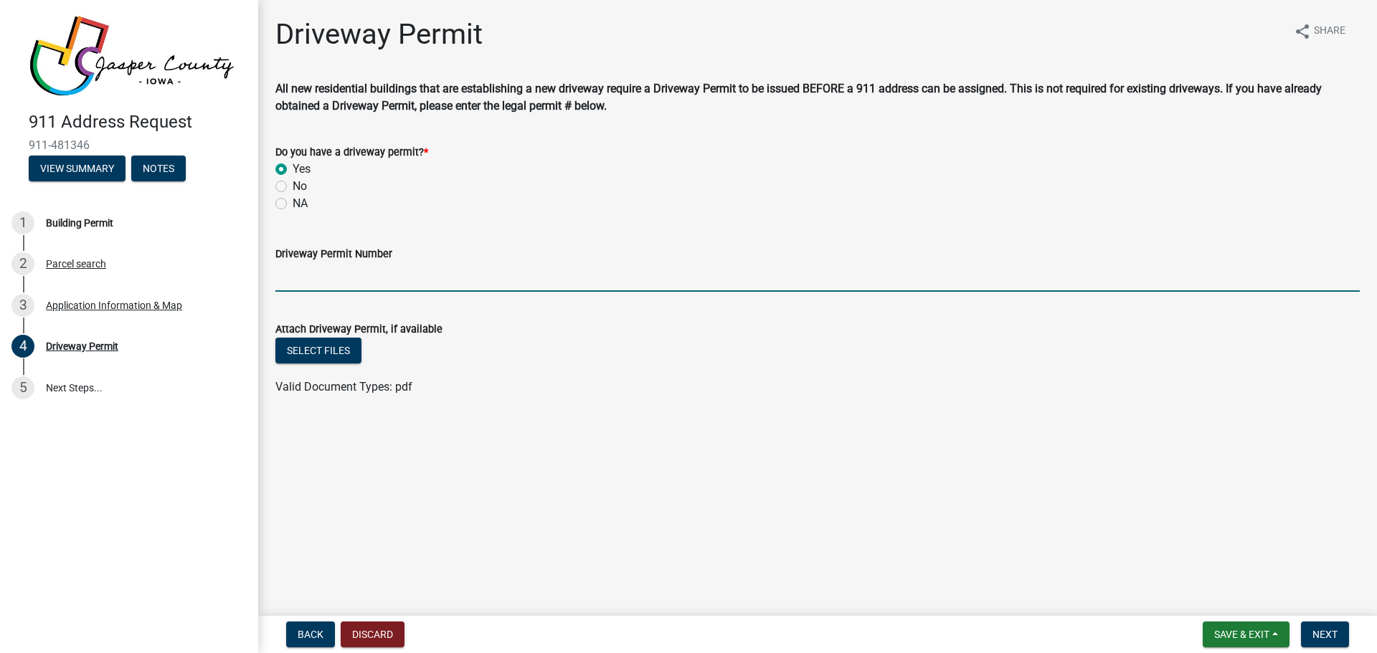
click at [322, 271] on input "Driveway Permit Number" at bounding box center [817, 276] width 1084 height 29
type input "2025-450"
click at [341, 356] on button "Select files" at bounding box center [318, 351] width 86 height 26
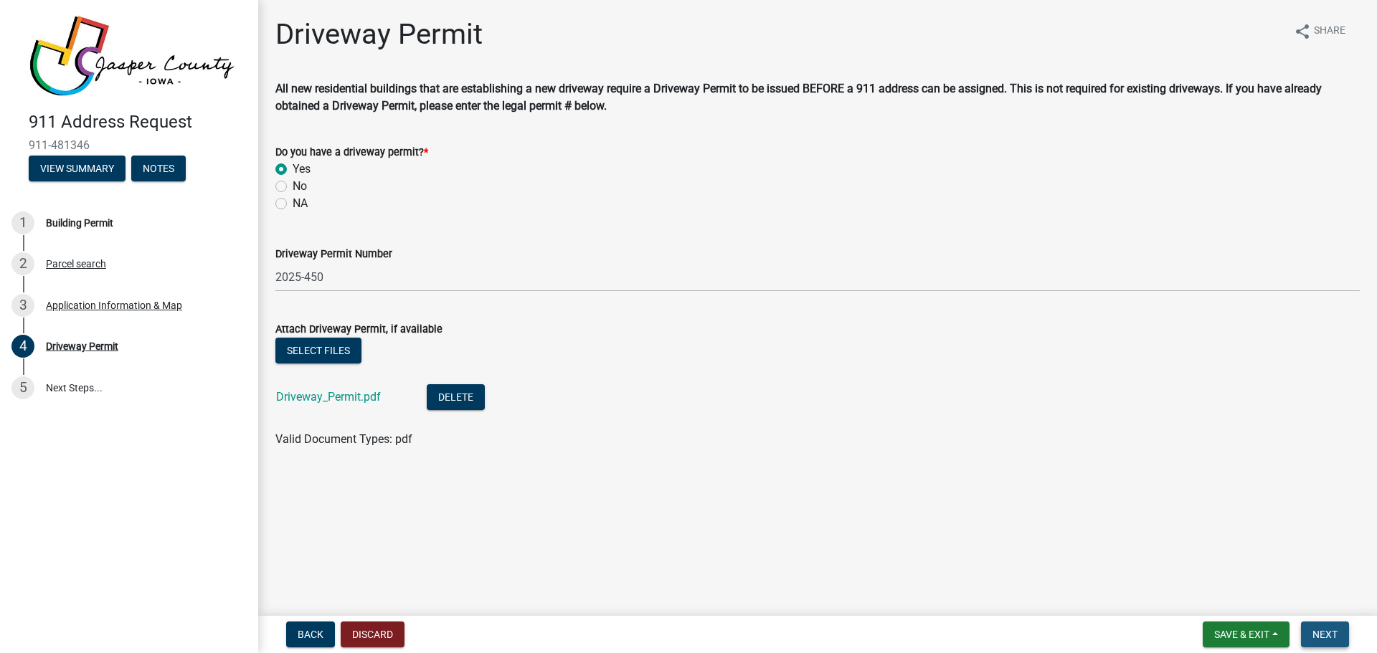
click at [1330, 635] on span "Next" at bounding box center [1324, 634] width 25 height 11
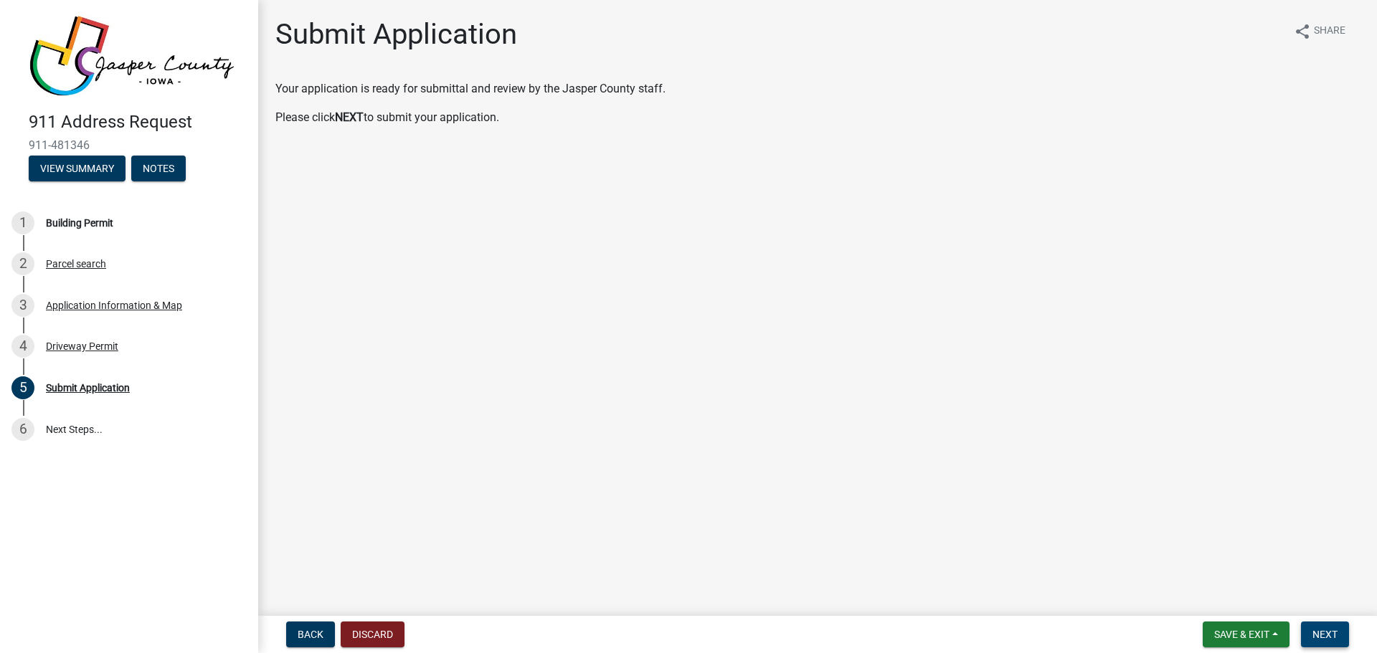
click at [1322, 640] on span "Next" at bounding box center [1324, 634] width 25 height 11
